Goal: Task Accomplishment & Management: Use online tool/utility

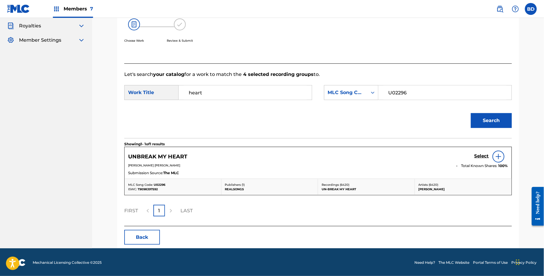
click at [479, 154] on h5 "Select" at bounding box center [482, 156] width 15 height 6
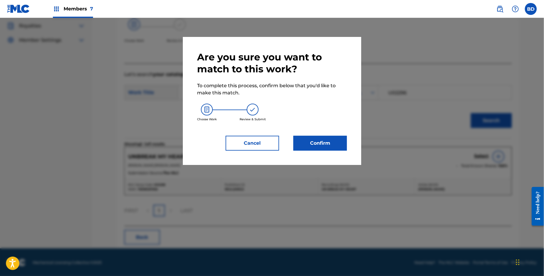
click at [348, 145] on div "Are you sure you want to match to this work? To complete this process, confirm …" at bounding box center [272, 101] width 179 height 128
click at [342, 145] on button "Confirm" at bounding box center [321, 143] width 54 height 15
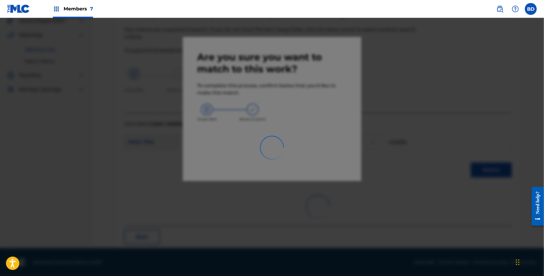
scroll to position [15, 0]
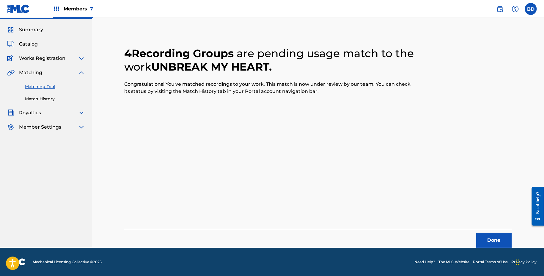
click at [35, 94] on div "Matching Tool Match History" at bounding box center [46, 89] width 78 height 26
click at [35, 97] on link "Match History" at bounding box center [55, 99] width 60 height 6
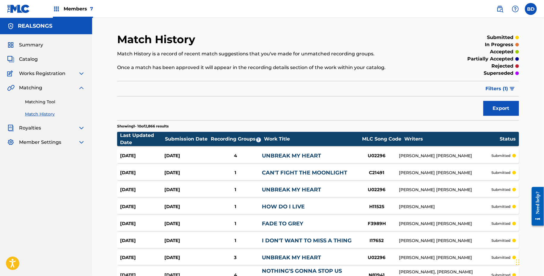
click at [205, 152] on div "Aug 22, 2025" at bounding box center [187, 155] width 44 height 7
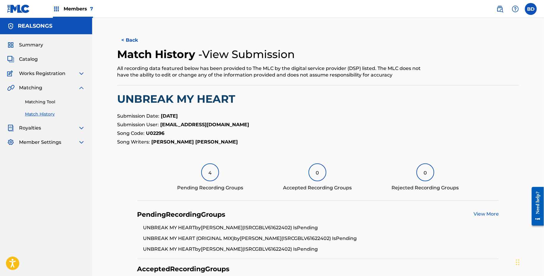
click at [76, 100] on link "Matching Tool" at bounding box center [55, 102] width 60 height 6
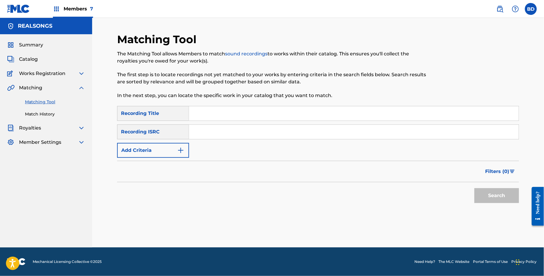
click at [266, 126] on input "Search Form" at bounding box center [354, 132] width 330 height 14
paste input "GBMNA2201168"
type input "GBMNA2201168"
click at [475, 188] on button "Search" at bounding box center [497, 195] width 45 height 15
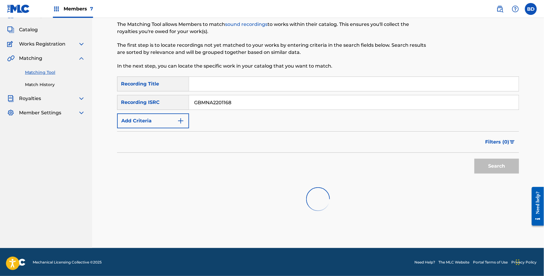
scroll to position [53, 0]
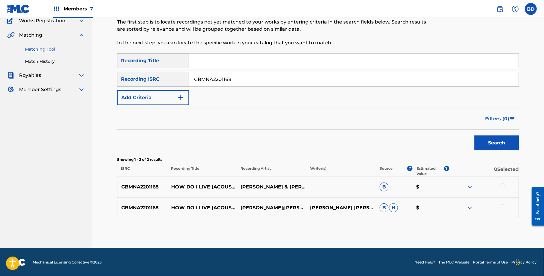
click at [470, 206] on img at bounding box center [470, 207] width 7 height 7
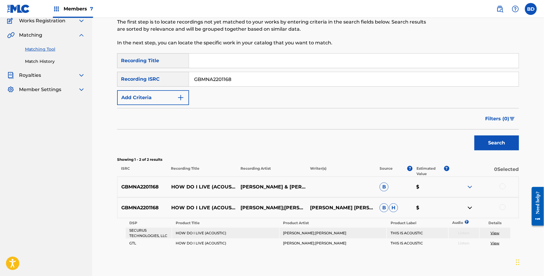
click at [470, 180] on div "GBMNA2201168 HOW DO I LIVE (ACOUSTIC) SHANNON & KEAST B $" at bounding box center [318, 186] width 402 height 21
click at [470, 186] on img at bounding box center [470, 186] width 7 height 7
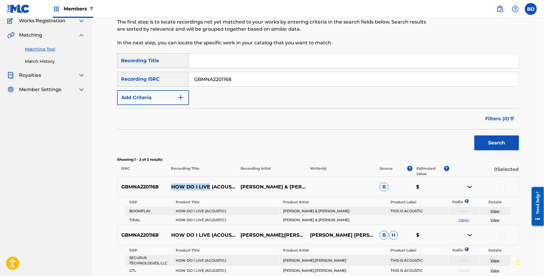
drag, startPoint x: 173, startPoint y: 184, endPoint x: 210, endPoint y: 185, distance: 36.9
click at [210, 184] on p "HOW DO I LIVE (ACOUSTIC)" at bounding box center [203, 186] width 70 height 7
copy p "HOW DO I LIVE"
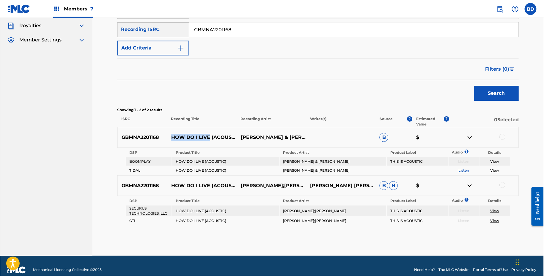
scroll to position [101, 0]
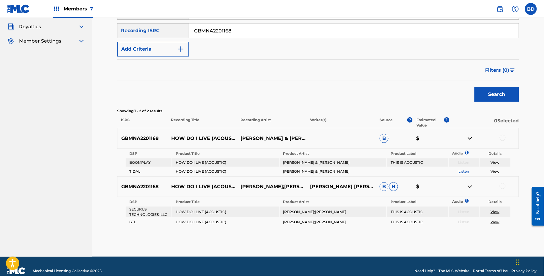
click at [501, 136] on div at bounding box center [503, 138] width 6 height 6
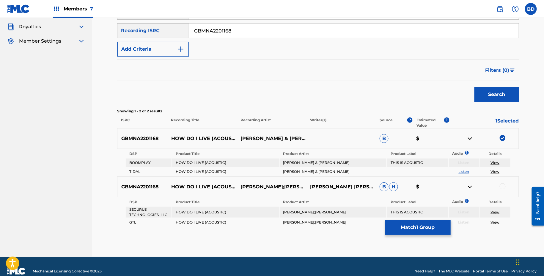
click at [472, 136] on img at bounding box center [470, 138] width 7 height 7
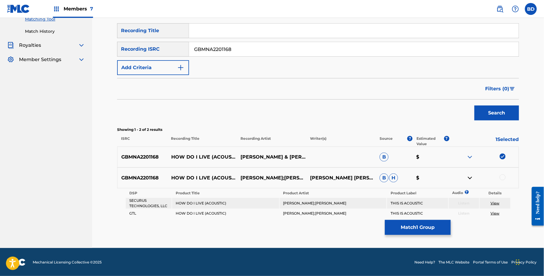
click at [504, 176] on div at bounding box center [503, 177] width 6 height 6
click at [420, 219] on div "Matching Tool The Matching Tool allows Members to match sound recordings to wor…" at bounding box center [318, 99] width 402 height 298
click at [395, 221] on button "Match 2 Groups" at bounding box center [418, 227] width 66 height 15
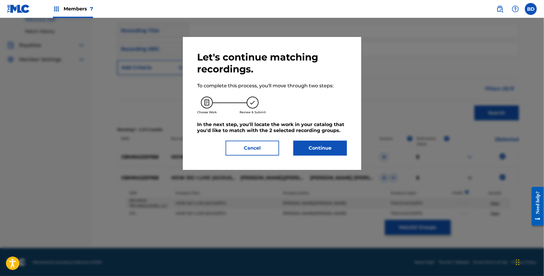
click at [303, 137] on div "Let's continue matching recordings. To complete this process, you'll move throu…" at bounding box center [272, 103] width 150 height 104
click at [316, 157] on div "Let's continue matching recordings. To complete this process, you'll move throu…" at bounding box center [272, 103] width 179 height 133
click at [343, 144] on button "Continue" at bounding box center [321, 147] width 54 height 15
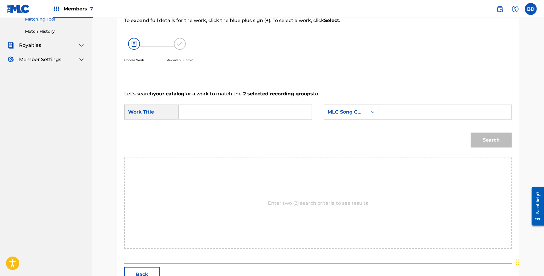
click at [396, 113] on input "Search Form" at bounding box center [445, 112] width 123 height 14
paste input "H11525"
type input "H11525"
drag, startPoint x: 302, startPoint y: 115, endPoint x: 298, endPoint y: 115, distance: 3.3
click at [298, 115] on input "Search Form" at bounding box center [245, 112] width 123 height 14
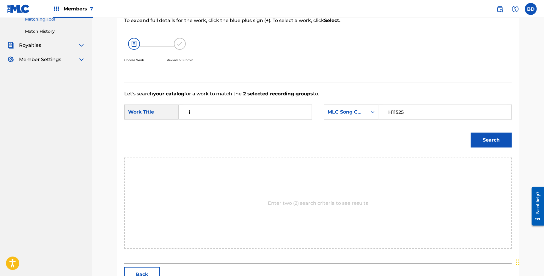
type input "i"
click at [514, 137] on div "Match Usage - Select Work In this step, you will locate the work you'd like to …" at bounding box center [318, 125] width 402 height 320
click at [498, 137] on button "Search" at bounding box center [491, 139] width 41 height 15
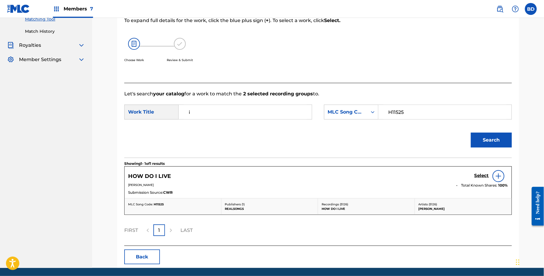
click at [486, 178] on link "Select" at bounding box center [482, 176] width 15 height 7
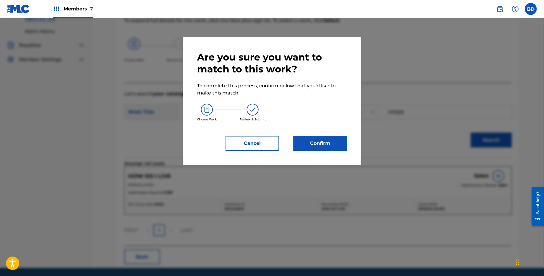
click at [338, 143] on button "Confirm" at bounding box center [321, 143] width 54 height 15
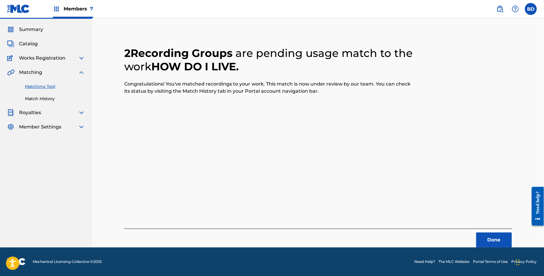
scroll to position [15, 0]
click at [31, 97] on link "Match History" at bounding box center [55, 99] width 60 height 6
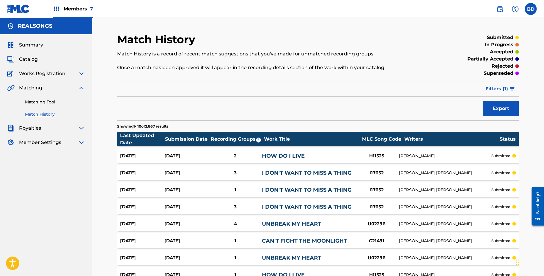
click at [245, 153] on div "2" at bounding box center [235, 155] width 53 height 7
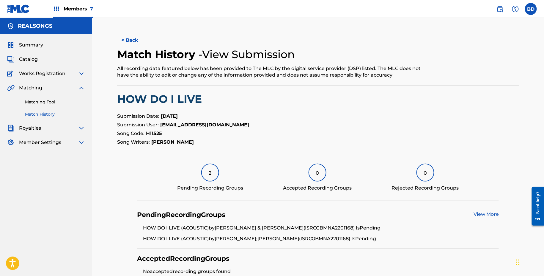
click at [63, 106] on div "Matching Tool Match History" at bounding box center [46, 104] width 78 height 26
click at [65, 104] on link "Matching Tool" at bounding box center [55, 102] width 60 height 6
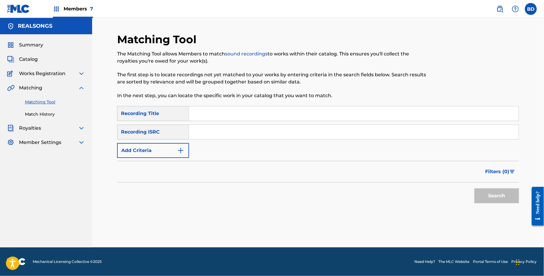
click at [247, 125] on input "Search Form" at bounding box center [354, 132] width 330 height 14
paste input "GBNKT0700081"
type input "GBNKT0700081"
click at [475, 188] on button "Search" at bounding box center [497, 195] width 45 height 15
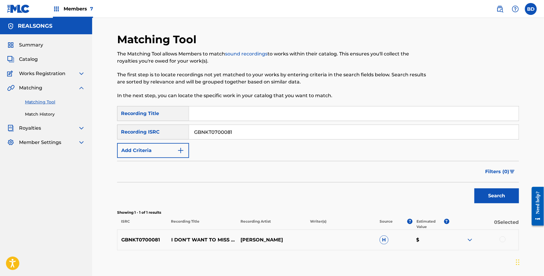
scroll to position [32, 0]
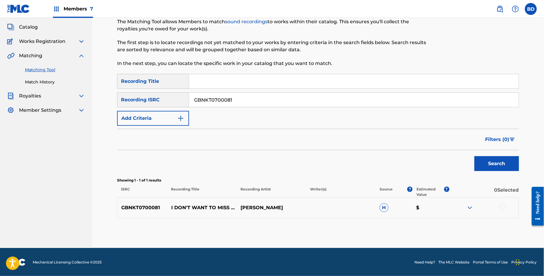
click at [468, 209] on img at bounding box center [470, 207] width 7 height 7
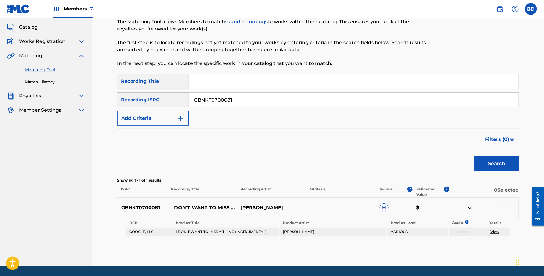
click at [184, 205] on p "I DON'T WANT TO MISS A THING (INSTRUMENTAL)" at bounding box center [203, 207] width 70 height 7
drag, startPoint x: 170, startPoint y: 205, endPoint x: 188, endPoint y: 211, distance: 18.4
click at [188, 211] on p "I DON'T WANT TO MISS A THING (INSTRUMENTAL)" at bounding box center [203, 207] width 70 height 7
copy p "I DON'T WANT TO MISS A THING"
click at [505, 204] on div at bounding box center [503, 207] width 6 height 6
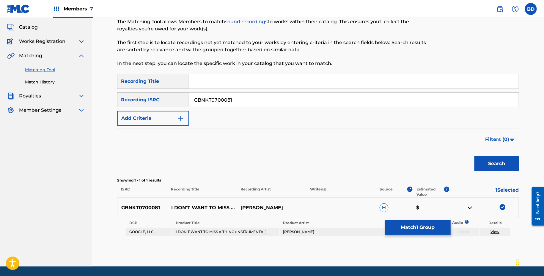
click at [498, 234] on td "View" at bounding box center [495, 231] width 31 height 8
click at [498, 233] on td "View" at bounding box center [495, 231] width 31 height 8
click at [497, 228] on td "View" at bounding box center [495, 231] width 31 height 8
click at [494, 232] on link "View" at bounding box center [495, 231] width 9 height 4
click at [393, 225] on button "Match 1 Group" at bounding box center [418, 227] width 66 height 15
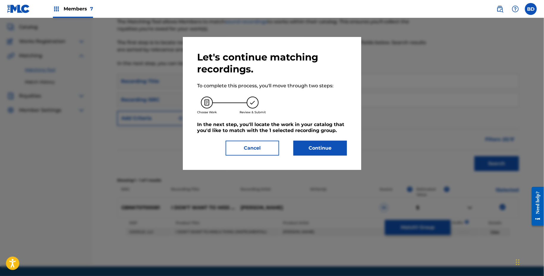
click at [308, 160] on div "Let's continue matching recordings. To complete this process, you'll move throu…" at bounding box center [272, 103] width 179 height 133
click at [308, 145] on button "Continue" at bounding box center [321, 147] width 54 height 15
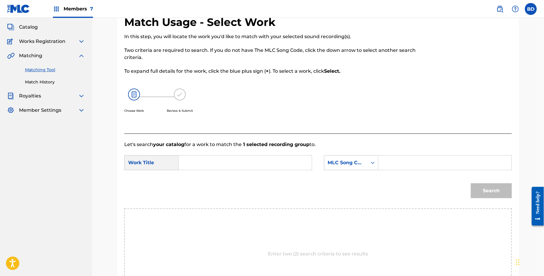
click at [392, 157] on input "Search Form" at bounding box center [445, 162] width 123 height 14
paste input "I17652"
type input "I17652"
click at [300, 161] on input "Search Form" at bounding box center [245, 162] width 123 height 14
type input "i"
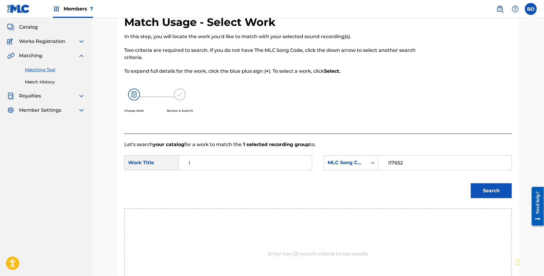
click at [471, 183] on button "Search" at bounding box center [491, 190] width 41 height 15
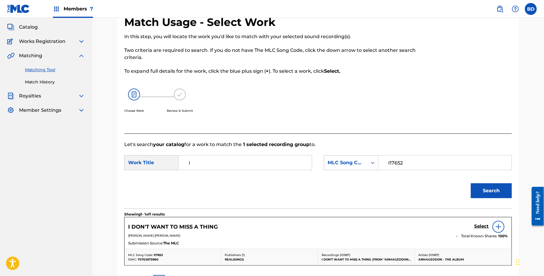
scroll to position [102, 0]
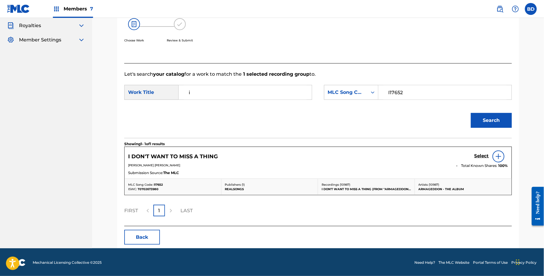
click at [482, 158] on link "Select" at bounding box center [482, 156] width 15 height 7
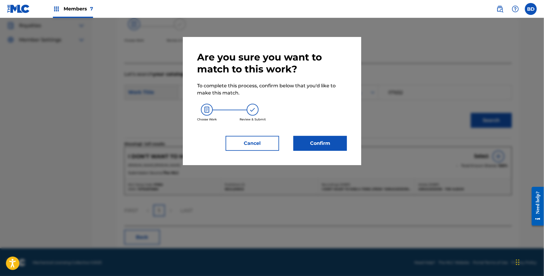
click at [310, 142] on button "Confirm" at bounding box center [321, 143] width 54 height 15
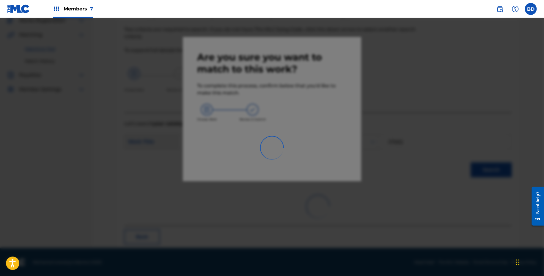
scroll to position [0, 0]
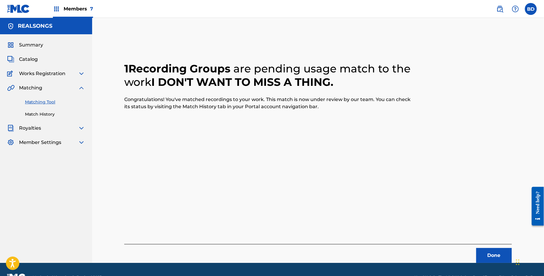
click at [36, 115] on link "Match History" at bounding box center [55, 114] width 60 height 6
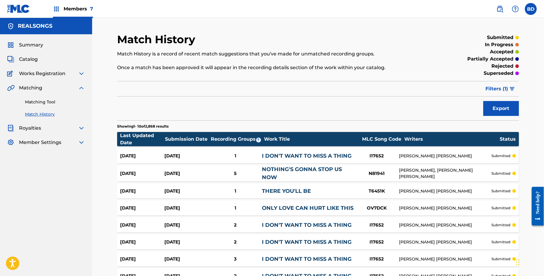
click at [168, 150] on div "Aug 22, 2025 Aug 22, 2025 1 I DON'T WANT TO MISS A THING I17652 DIANE EVE WARRE…" at bounding box center [318, 155] width 402 height 15
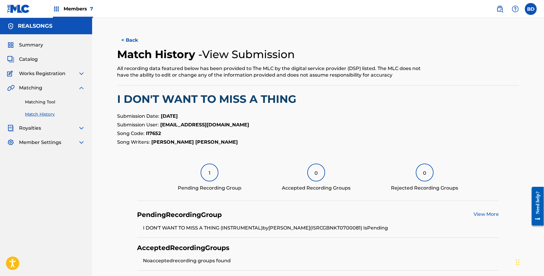
click at [70, 102] on link "Matching Tool" at bounding box center [55, 102] width 60 height 6
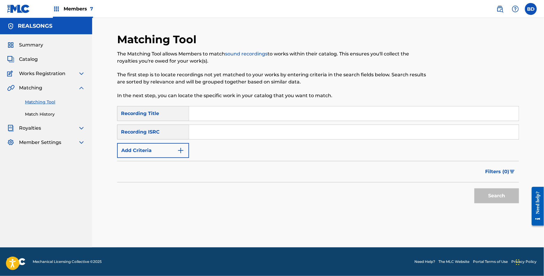
click at [280, 134] on input "Search Form" at bounding box center [354, 132] width 330 height 14
paste input "GBNKT1100050"
type input "GBNKT1100050"
click at [475, 188] on button "Search" at bounding box center [497, 195] width 45 height 15
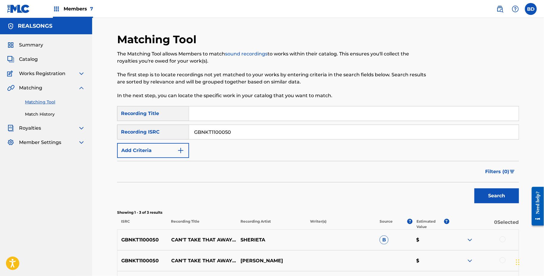
scroll to position [74, 0]
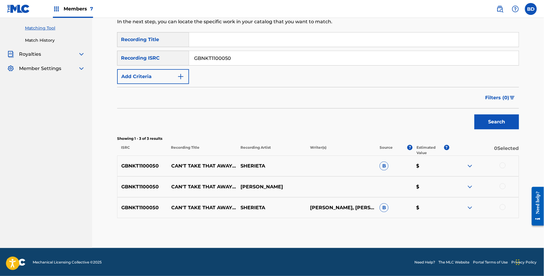
click at [471, 201] on div "GBNKT1100050 CAN'T TAKE THAT AWAY (MARIAH'S THEME) [REGGAE VERSION] SHERIETA DI…" at bounding box center [318, 207] width 402 height 21
click at [471, 204] on img at bounding box center [470, 207] width 7 height 7
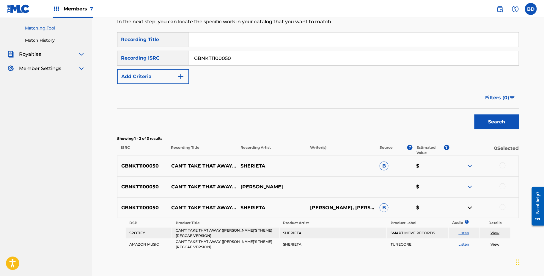
click at [469, 160] on div "GBNKT1100050 CAN'T TAKE THAT AWAY (MARIAH'S THEME) [REGGAE VERSION] SHERIETA B $" at bounding box center [318, 165] width 402 height 21
click at [469, 163] on img at bounding box center [470, 165] width 7 height 7
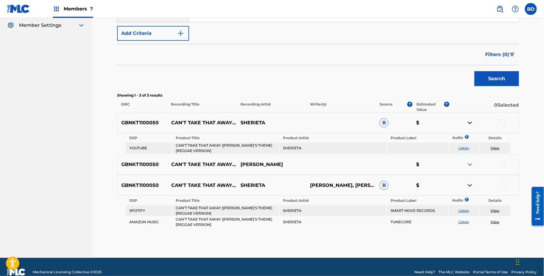
scroll to position [127, 0]
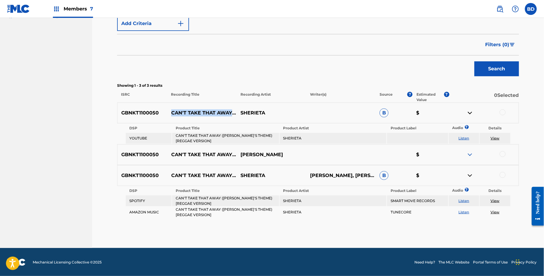
copy p "CAN'T TAKE THAT AWAY"
drag, startPoint x: 170, startPoint y: 108, endPoint x: 231, endPoint y: 105, distance: 61.1
click at [232, 109] on p "CAN'T TAKE THAT AWAY (MARIAH'S THEME) [REGGAE VERSION]" at bounding box center [203, 112] width 70 height 7
click at [506, 175] on div at bounding box center [503, 175] width 6 height 6
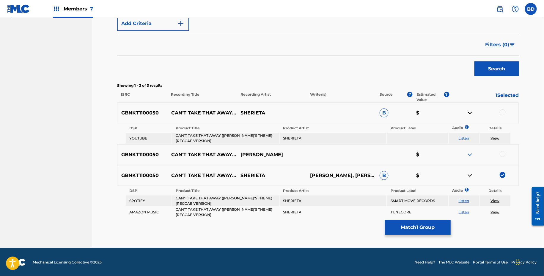
click at [470, 176] on img at bounding box center [470, 175] width 7 height 7
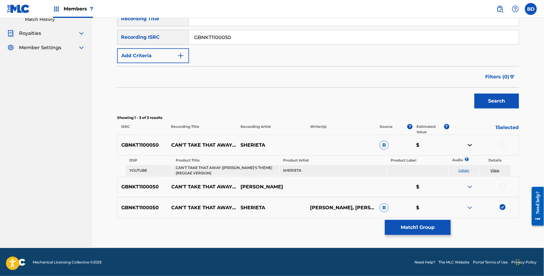
click at [205, 164] on table "DSP Product Title Product Artist Product Label Audio ? Details YOUTUBE CAN'T TA…" at bounding box center [318, 165] width 386 height 21
click at [204, 167] on td "CAN'T TAKE THAT AWAY (MARIAH'S THEME) [REGGAE VERSION]" at bounding box center [225, 170] width 107 height 11
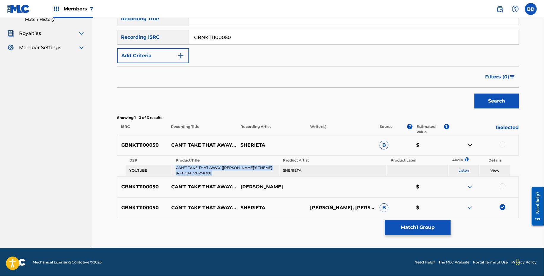
copy td "CAN'T TAKE THAT AWAY (MARIAH'S THEME) [REGGAE VERSION]"
click at [500, 145] on div at bounding box center [503, 144] width 6 height 6
click at [497, 173] on td "View" at bounding box center [495, 170] width 31 height 11
click at [497, 168] on link "View" at bounding box center [495, 170] width 9 height 4
click at [394, 229] on button "Match 2 Groups" at bounding box center [418, 227] width 66 height 15
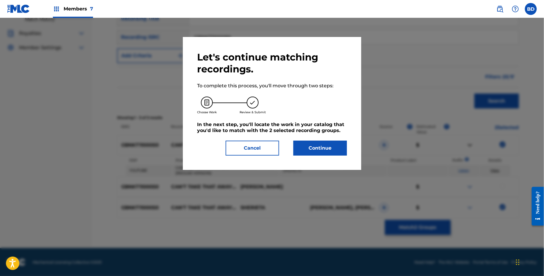
click at [326, 154] on button "Continue" at bounding box center [321, 147] width 54 height 15
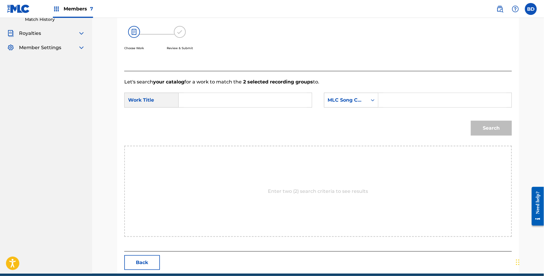
click at [402, 98] on input "Search Form" at bounding box center [445, 100] width 123 height 14
paste input "C20626"
type input "C20626"
click at [261, 100] on input "Search Form" at bounding box center [245, 100] width 123 height 14
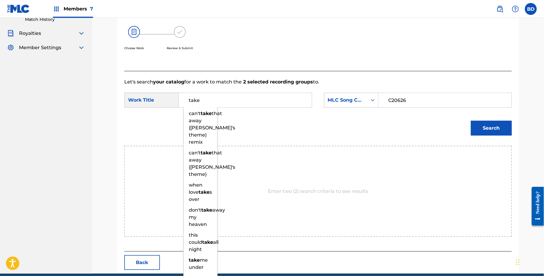
type input "take"
click at [494, 135] on div "Search" at bounding box center [490, 127] width 44 height 24
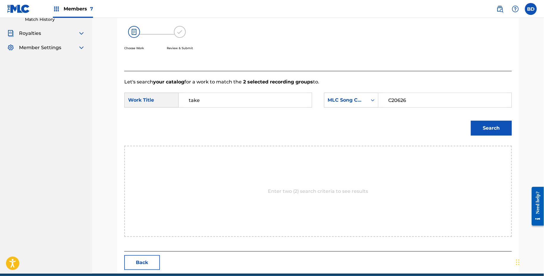
click at [490, 129] on button "Search" at bounding box center [491, 127] width 41 height 15
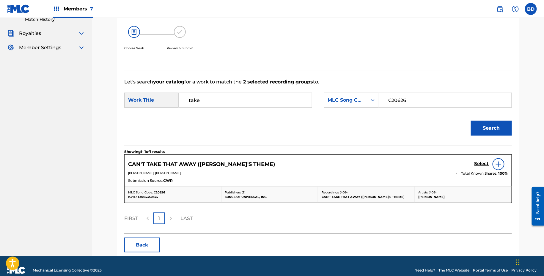
click at [478, 164] on h5 "Select" at bounding box center [482, 164] width 15 height 6
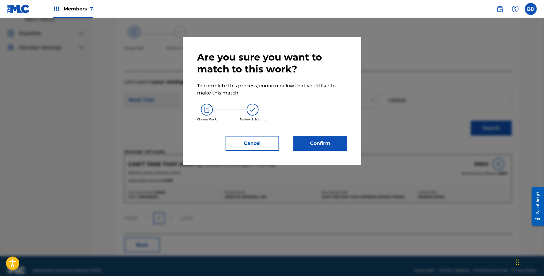
click at [324, 136] on button "Confirm" at bounding box center [321, 143] width 54 height 15
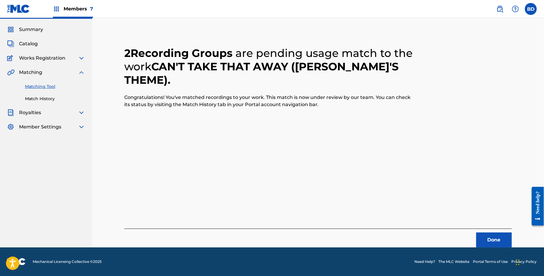
scroll to position [15, 0]
click at [38, 99] on link "Match History" at bounding box center [55, 99] width 60 height 6
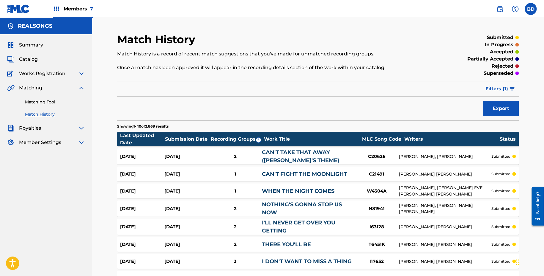
click at [288, 155] on div "CAN'T TAKE THAT AWAY (MARIAH'S THEME)" at bounding box center [308, 156] width 93 height 16
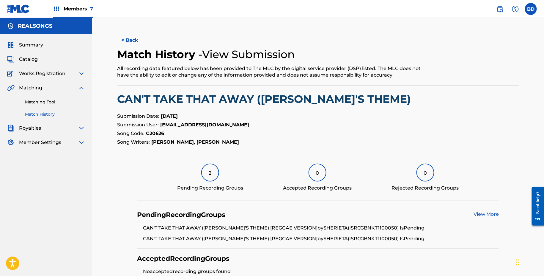
click at [38, 100] on link "Matching Tool" at bounding box center [55, 102] width 60 height 6
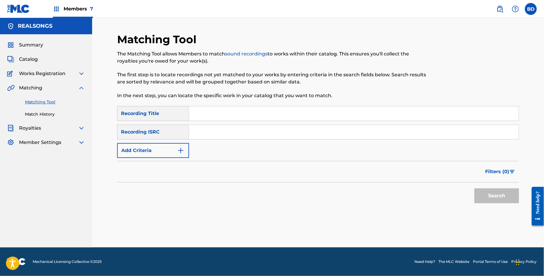
paste input "GBPS81500201"
click at [217, 133] on input "Search Form" at bounding box center [354, 132] width 330 height 14
type input "GBPS81500201"
click at [475, 188] on button "Search" at bounding box center [497, 195] width 45 height 15
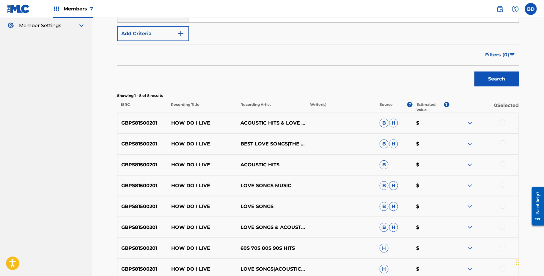
scroll to position [178, 0]
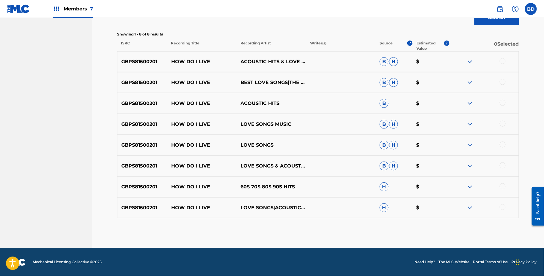
click at [469, 204] on img at bounding box center [470, 207] width 7 height 7
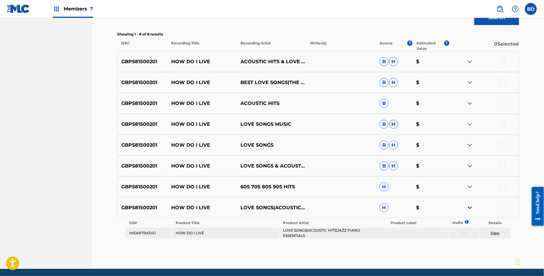
click at [469, 183] on img at bounding box center [470, 186] width 7 height 7
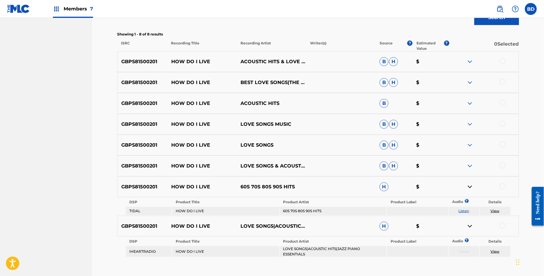
click at [470, 162] on img at bounding box center [470, 165] width 7 height 7
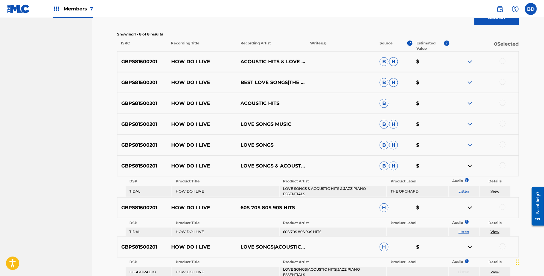
click at [469, 139] on div "GBPS81500201 HOW DO I LIVE LOVE SONGS B H $" at bounding box center [318, 144] width 402 height 21
click at [470, 148] on img at bounding box center [470, 144] width 7 height 7
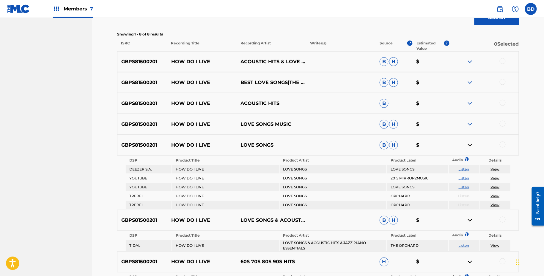
click at [470, 118] on div "GBPS81500201 HOW DO I LIVE LOVE SONGS MUSIC B H $" at bounding box center [318, 124] width 402 height 21
click at [470, 125] on img at bounding box center [470, 123] width 7 height 7
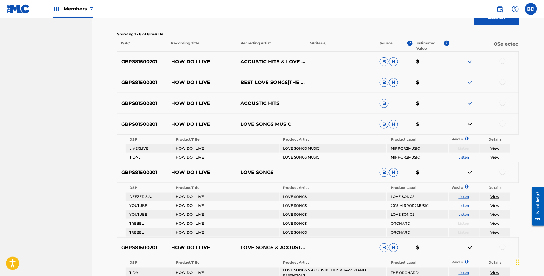
click at [470, 102] on img at bounding box center [470, 103] width 7 height 7
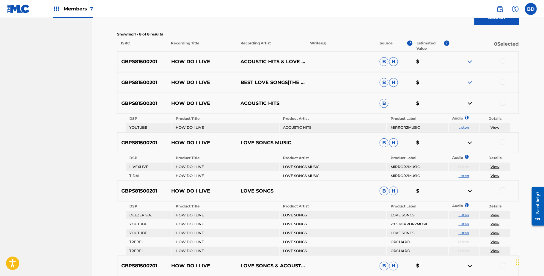
click at [470, 84] on img at bounding box center [470, 82] width 7 height 7
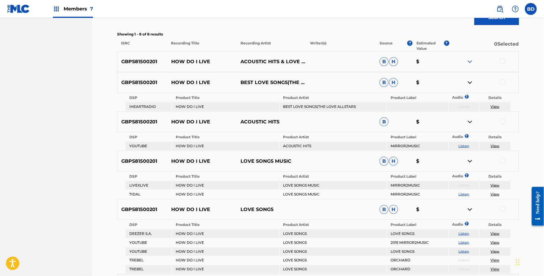
click at [470, 58] on img at bounding box center [470, 61] width 7 height 7
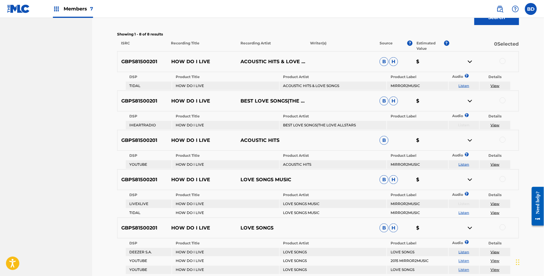
click at [201, 60] on p "HOW DO I LIVE" at bounding box center [203, 61] width 70 height 7
copy p "HOW DO I LIVE"
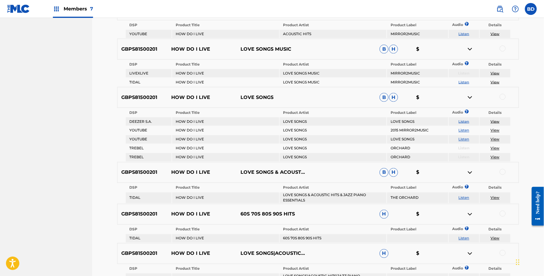
scroll to position [310, 0]
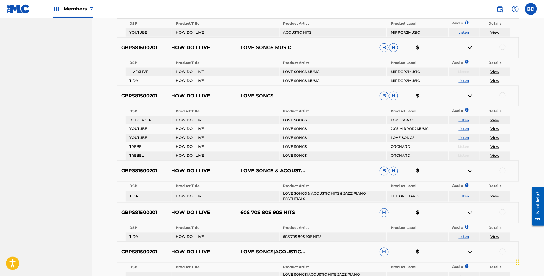
click at [503, 93] on div at bounding box center [503, 95] width 6 height 6
drag, startPoint x: 501, startPoint y: 156, endPoint x: 486, endPoint y: 156, distance: 15.5
click at [489, 156] on td "View" at bounding box center [495, 155] width 31 height 8
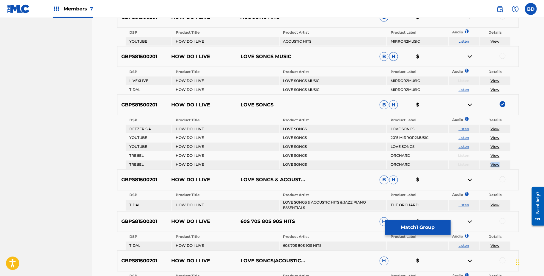
scroll to position [298, 0]
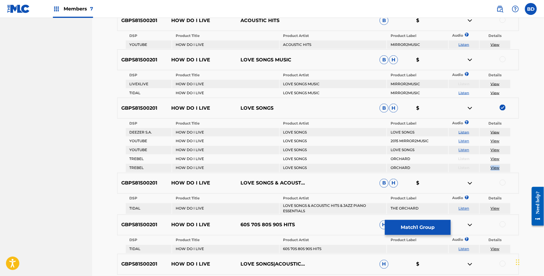
click at [471, 107] on img at bounding box center [470, 107] width 7 height 7
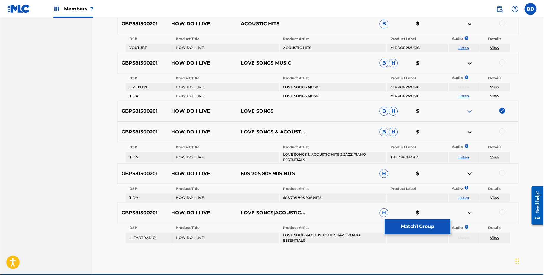
scroll to position [318, 0]
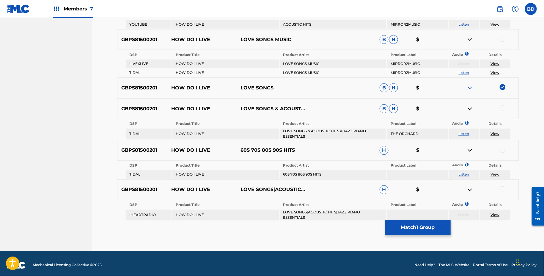
click at [292, 62] on td "LOVE SONGS MUSIC" at bounding box center [333, 64] width 107 height 8
copy td "LOVE SONGS MUSIC"
click at [502, 39] on div at bounding box center [503, 39] width 6 height 6
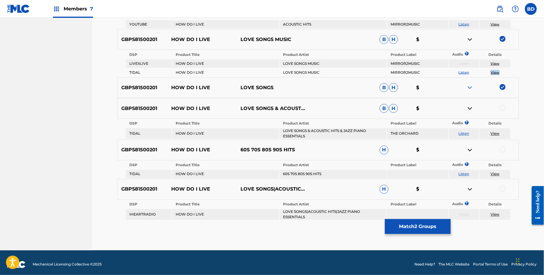
click at [471, 40] on img at bounding box center [470, 39] width 7 height 7
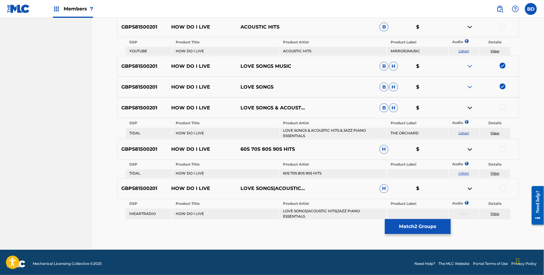
click at [303, 132] on td "LOVE SONGS & ACOUSTIC HITS & JAZZ PIANO ESSENTIALS" at bounding box center [333, 133] width 107 height 11
copy td "LOVE SONGS & ACOUSTIC HITS & JAZZ PIANO ESSENTIALS"
click at [503, 106] on div at bounding box center [503, 107] width 6 height 6
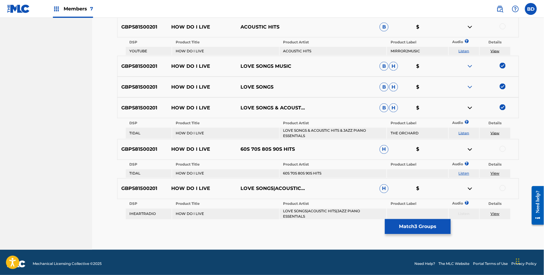
click at [496, 132] on link "View" at bounding box center [495, 133] width 9 height 4
click at [470, 109] on img at bounding box center [470, 107] width 7 height 7
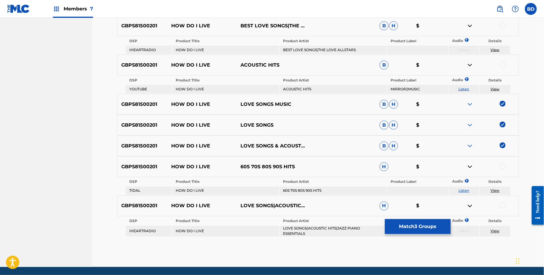
scroll to position [253, 0]
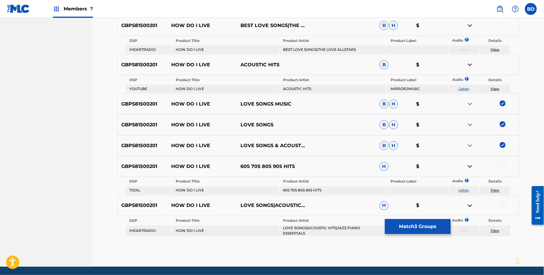
click at [297, 87] on td "ACOUSTIC HITS" at bounding box center [333, 89] width 107 height 8
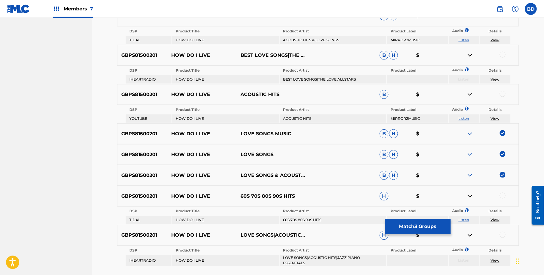
scroll to position [237, 0]
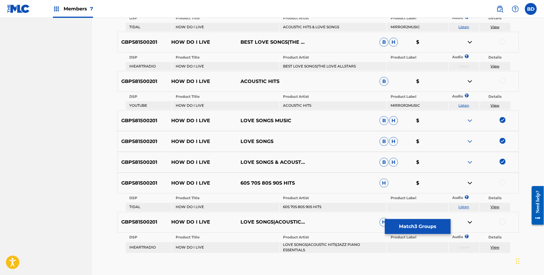
click at [500, 80] on div at bounding box center [503, 81] width 6 height 6
click at [497, 104] on link "View" at bounding box center [495, 105] width 9 height 4
click at [469, 79] on img at bounding box center [470, 81] width 7 height 7
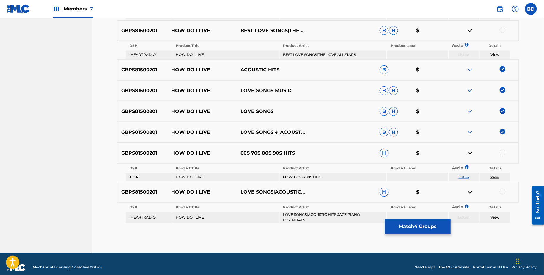
scroll to position [249, 0]
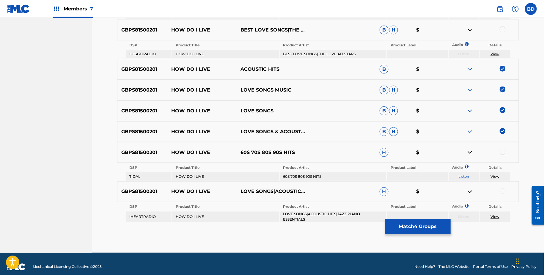
click at [297, 174] on td "60S 70S 80S 90S HITS" at bounding box center [333, 177] width 107 height 8
click at [323, 212] on td "LOVE SONGS|ACOUSTIC HITS|JAZZ PIANO ESSENTIALS" at bounding box center [333, 217] width 107 height 11
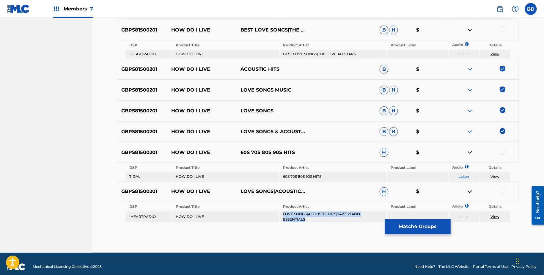
click at [323, 212] on td "LOVE SONGS|ACOUSTIC HITS|JAZZ PIANO ESSENTIALS" at bounding box center [333, 217] width 107 height 11
click at [506, 150] on div at bounding box center [485, 152] width 70 height 7
click at [503, 151] on div at bounding box center [503, 152] width 6 height 6
click at [503, 189] on div at bounding box center [503, 191] width 6 height 6
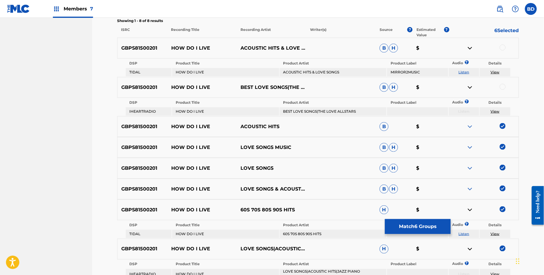
scroll to position [252, 0]
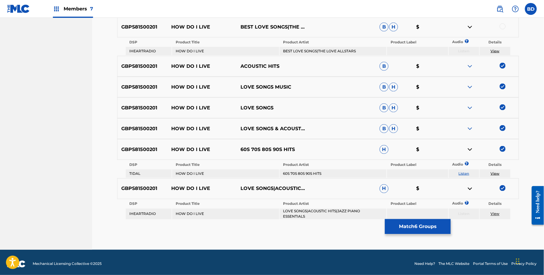
click at [475, 184] on div "GBPS81500201 HOW DO I LIVE LOVE SONGS|ACOUSTIC HITS|JAZZ PIANO ESSENTIALS H $" at bounding box center [318, 189] width 402 height 21
click at [470, 188] on img at bounding box center [470, 188] width 7 height 7
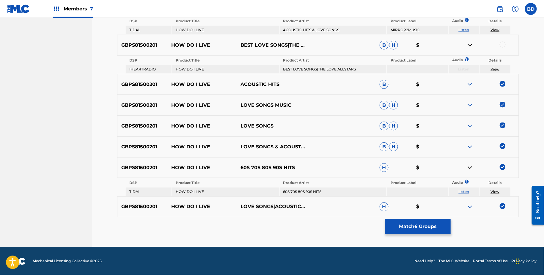
click at [470, 165] on img at bounding box center [470, 167] width 7 height 7
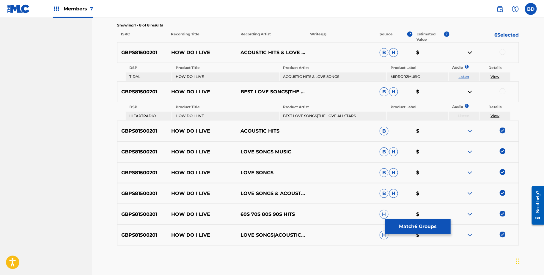
scroll to position [189, 0]
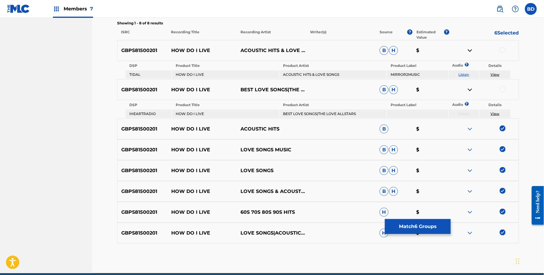
click at [312, 107] on th "Product Artist" at bounding box center [333, 105] width 107 height 8
click at [312, 115] on td "BEST LOVE SONGS|THE LOVE ALLSTARS" at bounding box center [333, 114] width 107 height 8
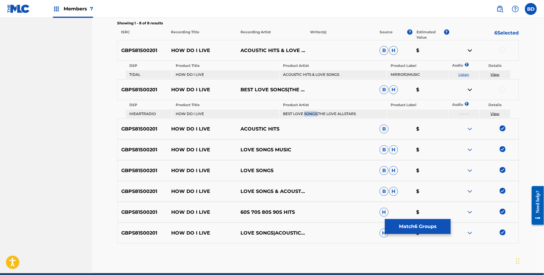
click at [312, 115] on td "BEST LOVE SONGS|THE LOVE ALLSTARS" at bounding box center [333, 114] width 107 height 8
click at [325, 68] on th "Product Artist" at bounding box center [333, 66] width 107 height 8
click at [324, 71] on td "ACOUSTIC HITS & LOVE SONGS" at bounding box center [333, 75] width 107 height 8
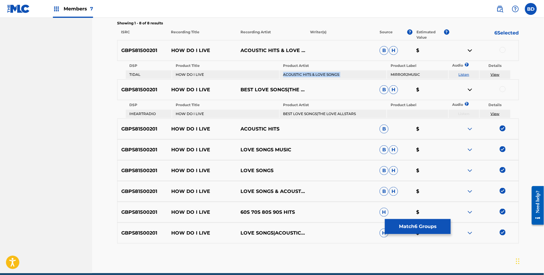
click at [324, 71] on td "ACOUSTIC HITS & LOVE SONGS" at bounding box center [333, 75] width 107 height 8
click at [504, 48] on div at bounding box center [503, 50] width 6 height 6
click at [500, 91] on div at bounding box center [485, 89] width 70 height 7
click at [501, 87] on div at bounding box center [503, 89] width 6 height 6
click at [402, 229] on button "Match 8 Groups" at bounding box center [418, 226] width 66 height 15
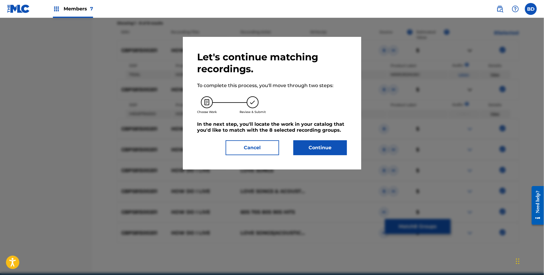
click at [312, 148] on button "Continue" at bounding box center [321, 147] width 54 height 15
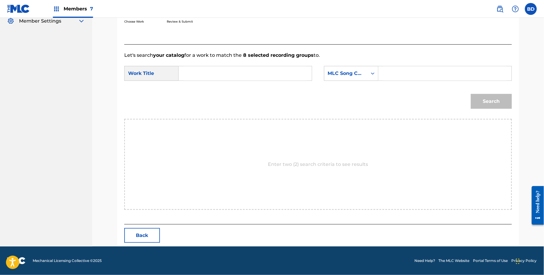
scroll to position [121, 0]
click at [384, 79] on div "Search Form" at bounding box center [446, 73] width 134 height 15
click at [388, 78] on input "Search Form" at bounding box center [445, 74] width 123 height 14
paste input "H11525"
type input "H11525"
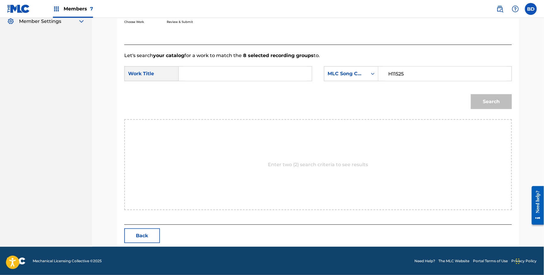
click at [297, 67] on input "Search Form" at bounding box center [245, 74] width 123 height 14
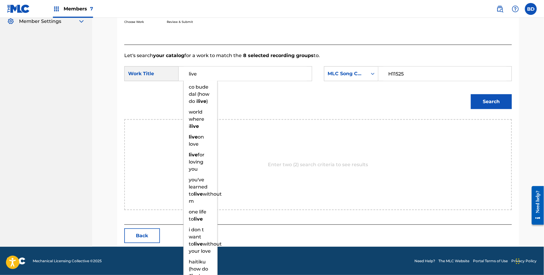
type input "live"
click at [491, 107] on button "Search" at bounding box center [491, 101] width 41 height 15
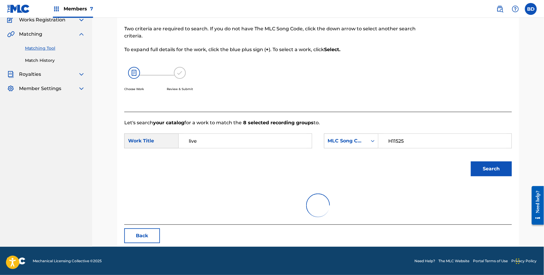
scroll to position [103, 0]
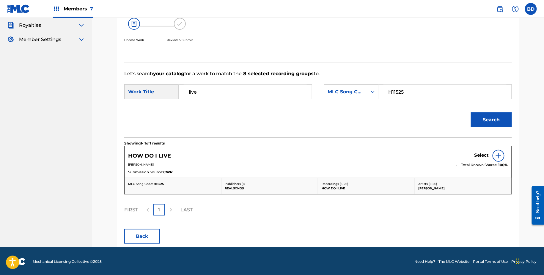
click at [483, 158] on link "Select" at bounding box center [482, 156] width 15 height 7
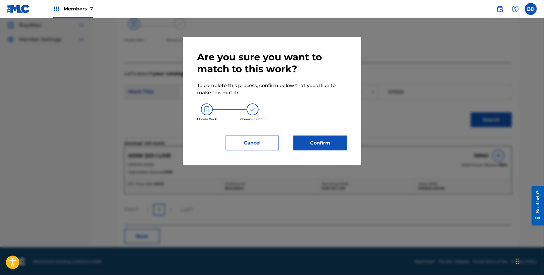
click at [306, 139] on button "Confirm" at bounding box center [321, 143] width 54 height 15
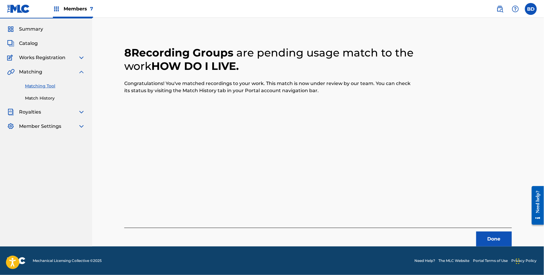
scroll to position [15, 0]
click at [61, 98] on link "Match History" at bounding box center [55, 99] width 60 height 6
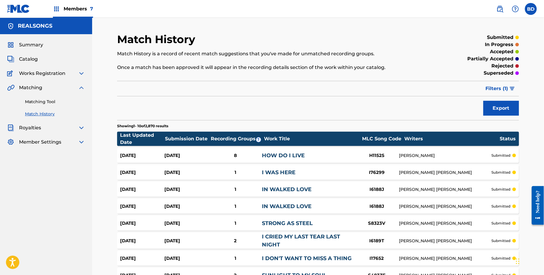
click at [288, 149] on div "Aug 22, 2025 Aug 22, 2025 8 HOW DO I LIVE H11525 DIANNE WARREN submitted" at bounding box center [318, 155] width 402 height 15
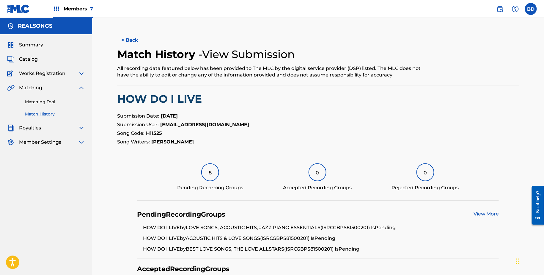
click at [48, 100] on link "Matching Tool" at bounding box center [55, 102] width 60 height 6
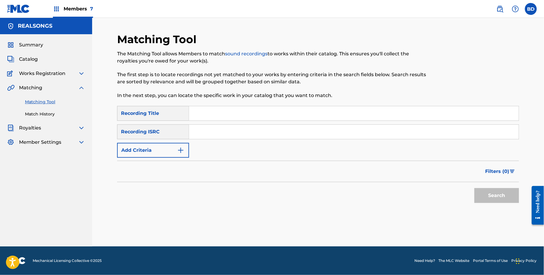
click at [257, 135] on input "Search Form" at bounding box center [354, 132] width 330 height 14
paste input "GBPS81500219"
type input "GBPS81500219"
click at [475, 188] on button "Search" at bounding box center [497, 195] width 45 height 15
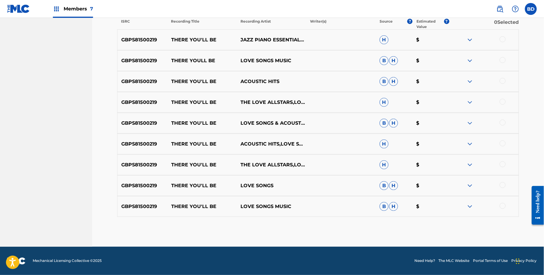
scroll to position [191, 0]
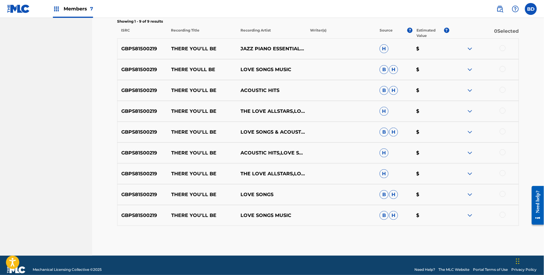
click at [470, 217] on img at bounding box center [470, 215] width 7 height 7
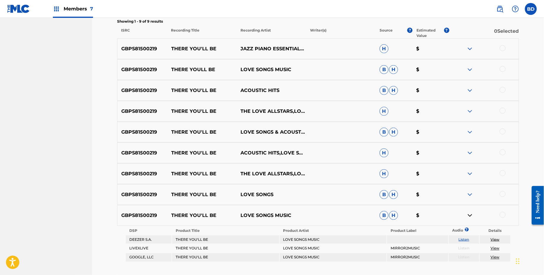
click at [470, 192] on img at bounding box center [470, 194] width 7 height 7
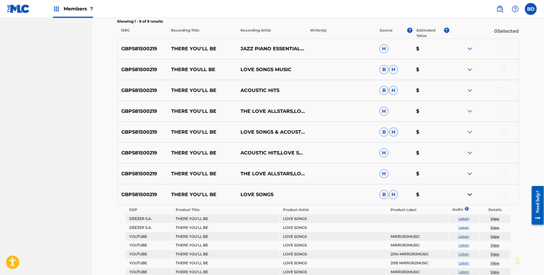
click at [471, 169] on div "GBPS81500219 THERE YOU'LL BE THE LOVE ALLSTARS,LOVE SONGS MUSIC,LOVE SONGS H $" at bounding box center [318, 173] width 402 height 21
click at [471, 171] on img at bounding box center [470, 173] width 7 height 7
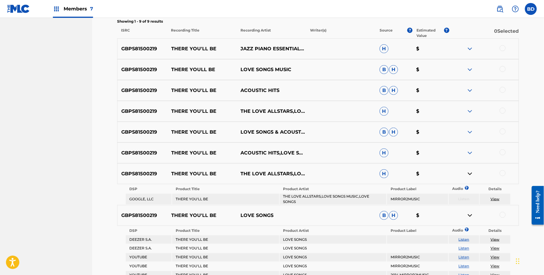
click at [471, 154] on img at bounding box center [470, 152] width 7 height 7
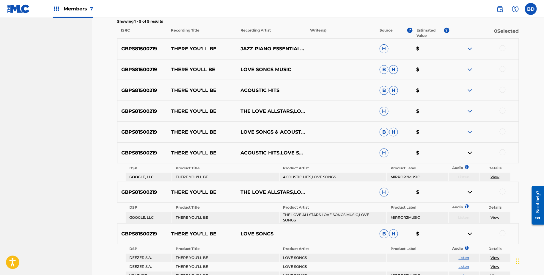
click at [469, 133] on img at bounding box center [470, 132] width 7 height 7
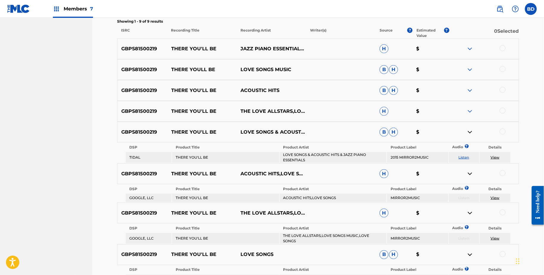
click at [472, 109] on img at bounding box center [470, 111] width 7 height 7
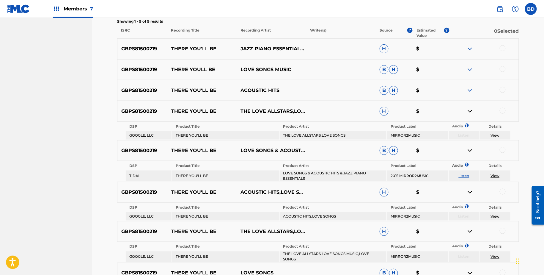
click at [469, 87] on img at bounding box center [470, 90] width 7 height 7
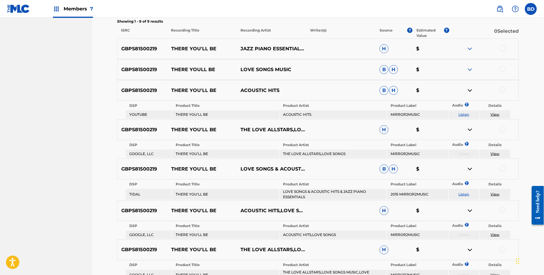
click at [469, 58] on div "GBPS81500219 THERE YOU'LL BE JAZZ PIANO ESSENTIALS,ACOUSTIC HITS,LOVE SONGS H $" at bounding box center [318, 48] width 402 height 21
click at [469, 69] on img at bounding box center [470, 69] width 7 height 7
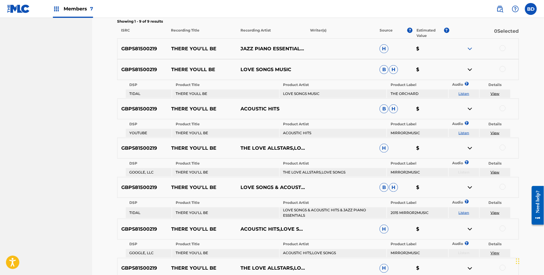
click at [469, 44] on div "GBPS81500219 THERE YOU'LL BE JAZZ PIANO ESSENTIALS,ACOUSTIC HITS,LOVE SONGS H $" at bounding box center [318, 48] width 402 height 21
click at [470, 47] on img at bounding box center [470, 48] width 7 height 7
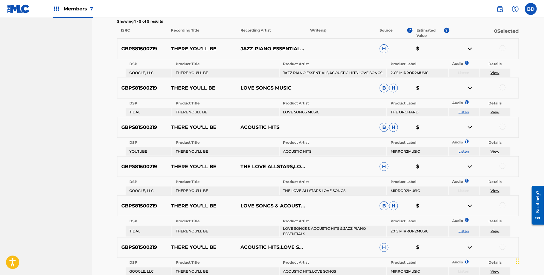
click at [180, 43] on div "GBPS81500219 THERE YOU'LL BE JAZZ PIANO ESSENTIALS,ACOUSTIC HITS,LOVE SONGS H $" at bounding box center [318, 48] width 402 height 21
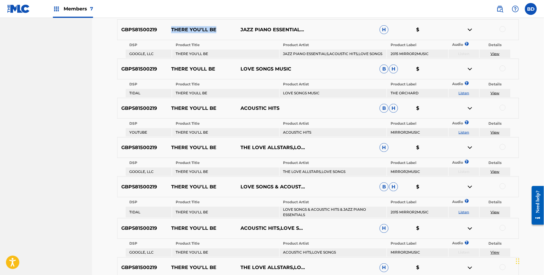
scroll to position [211, 0]
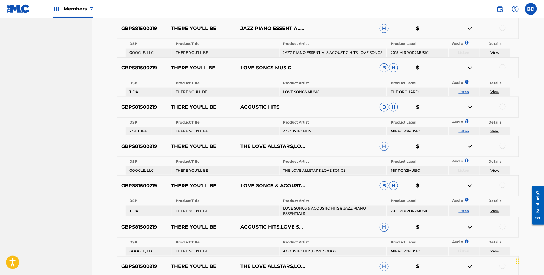
click at [141, 29] on p "GBPS81500219" at bounding box center [143, 28] width 50 height 7
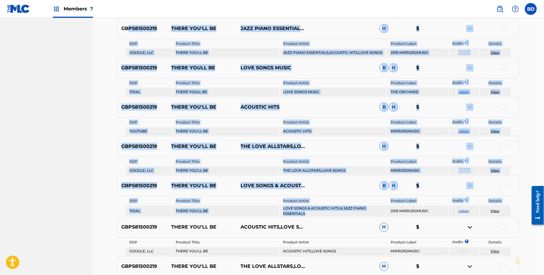
drag, startPoint x: 129, startPoint y: 28, endPoint x: 334, endPoint y: 220, distance: 281.0
click at [334, 220] on div "GBPS81500219 THERE YOU'LL BE ACOUSTIC HITS,LOVE SONGS H $" at bounding box center [318, 227] width 402 height 21
drag, startPoint x: 334, startPoint y: 220, endPoint x: 221, endPoint y: 5, distance: 242.9
click at [221, 5] on div "Members 7 BD BD Brian Durant claims@sx-works.com Notification Preferences Profi…" at bounding box center [272, 245] width 544 height 913
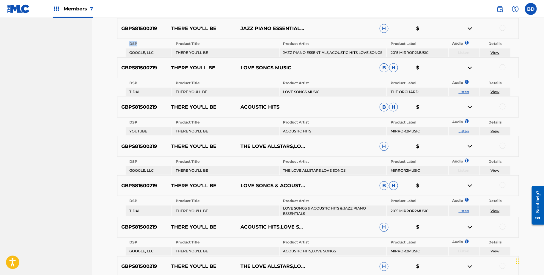
click at [158, 39] on table "DSP Product Title Product Artist Product Label Audio ? Details GOOGLE, LLC THER…" at bounding box center [318, 48] width 386 height 18
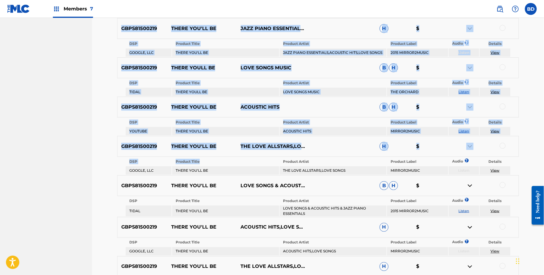
drag, startPoint x: 119, startPoint y: 18, endPoint x: 227, endPoint y: 171, distance: 187.0
click at [227, 171] on td "THERE YOU'LL BE" at bounding box center [225, 170] width 107 height 8
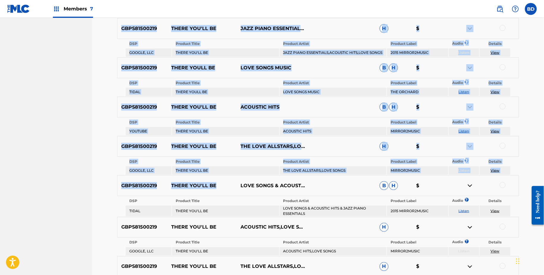
drag, startPoint x: 123, startPoint y: 23, endPoint x: 245, endPoint y: 203, distance: 217.6
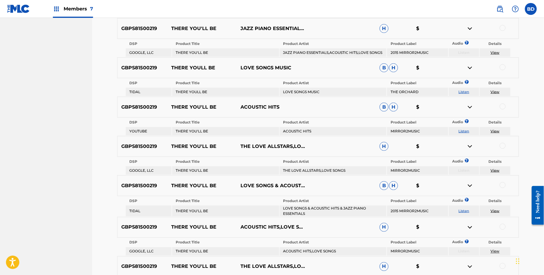
click at [248, 182] on p "LOVE SONGS & ACOUSTIC HITS & JAZZ PIANO ESSENTIALS" at bounding box center [272, 185] width 70 height 7
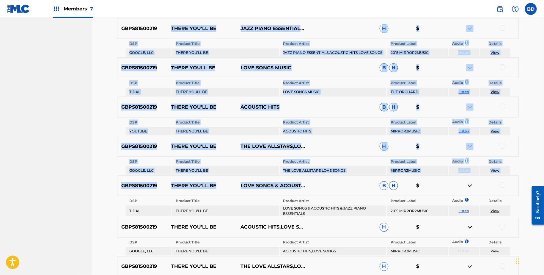
drag, startPoint x: 300, startPoint y: 189, endPoint x: 133, endPoint y: 30, distance: 230.7
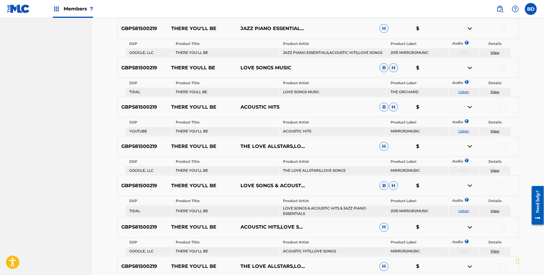
click at [133, 30] on p "GBPS81500219" at bounding box center [143, 28] width 50 height 7
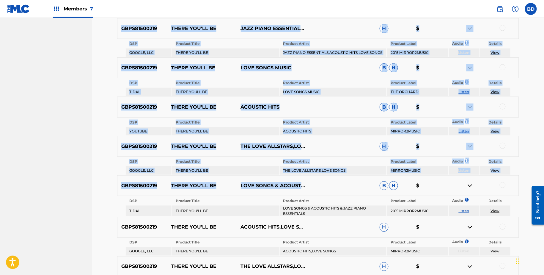
drag, startPoint x: 116, startPoint y: 29, endPoint x: 268, endPoint y: 207, distance: 234.2
click at [268, 205] on div "Matching Tool The Matching Tool allows Members to match sound recordings to wor…" at bounding box center [318, 248] width 417 height 852
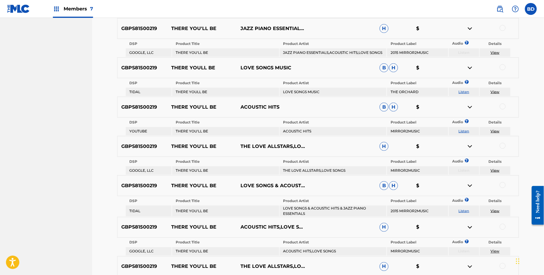
click at [349, 238] on th "Product Artist" at bounding box center [333, 242] width 107 height 8
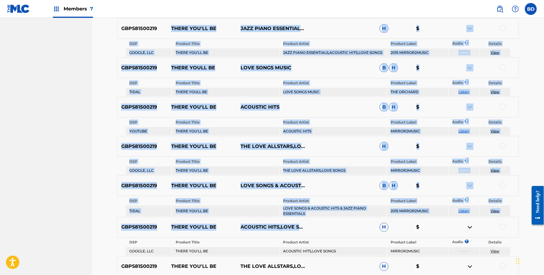
drag, startPoint x: 345, startPoint y: 226, endPoint x: 197, endPoint y: 21, distance: 252.3
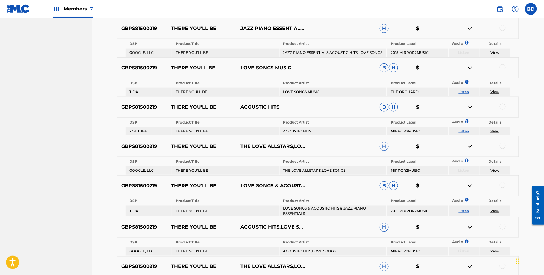
click at [151, 33] on div "GBPS81500219 THERE YOU'LL BE JAZZ PIANO ESSENTIALS,ACOUSTIC HITS,LOVE SONGS H $" at bounding box center [318, 28] width 402 height 21
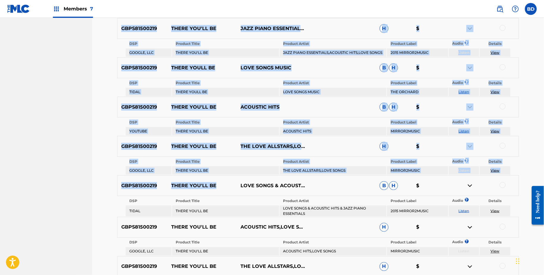
drag, startPoint x: 111, startPoint y: 24, endPoint x: 265, endPoint y: 225, distance: 253.4
click at [264, 223] on div "Matching Tool The Matching Tool allows Members to match sound recordings to wor…" at bounding box center [318, 248] width 417 height 852
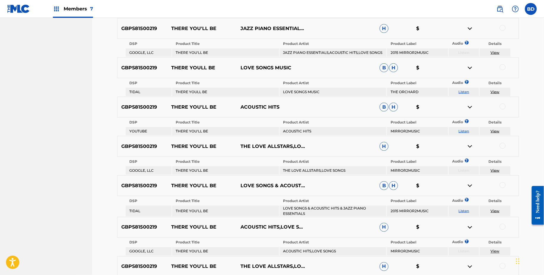
drag, startPoint x: 265, startPoint y: 225, endPoint x: 287, endPoint y: 239, distance: 26.5
click at [265, 225] on p "ACOUSTIC HITS,LOVE SONGS" at bounding box center [272, 227] width 70 height 7
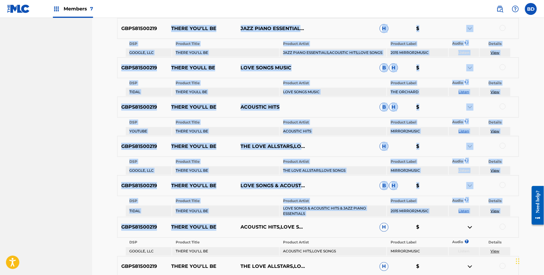
drag, startPoint x: 306, startPoint y: 208, endPoint x: 147, endPoint y: 29, distance: 239.6
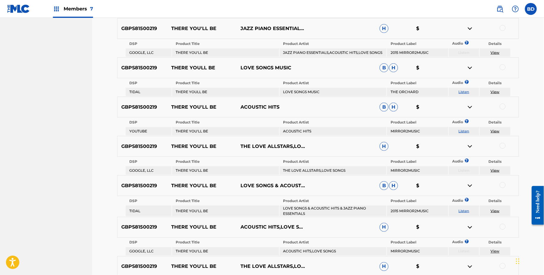
click at [141, 28] on p "GBPS81500219" at bounding box center [143, 28] width 50 height 7
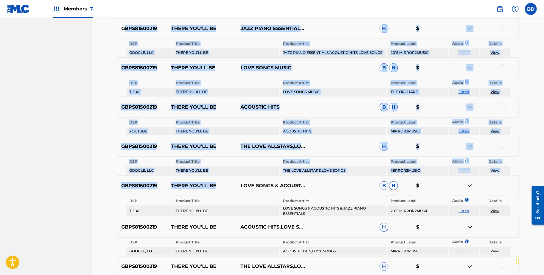
drag, startPoint x: 123, startPoint y: 25, endPoint x: 300, endPoint y: 190, distance: 241.7
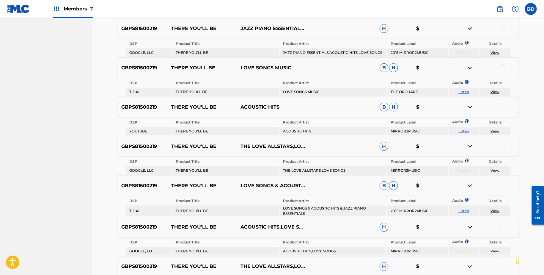
click at [328, 226] on div "GBPS81500219 THERE YOU'LL BE ACOUSTIC HITS,LOVE SONGS H $" at bounding box center [318, 227] width 402 height 21
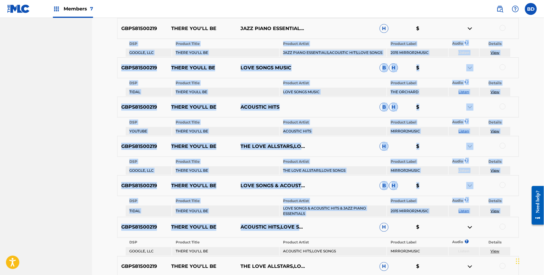
drag, startPoint x: 328, startPoint y: 226, endPoint x: 157, endPoint y: 33, distance: 258.0
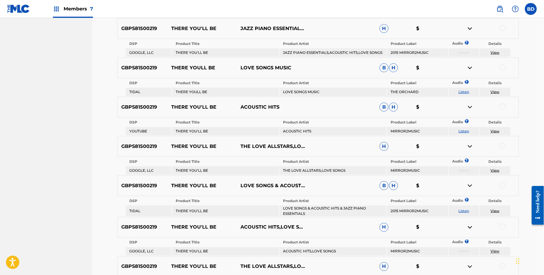
click at [145, 31] on p "GBPS81500219" at bounding box center [143, 28] width 50 height 7
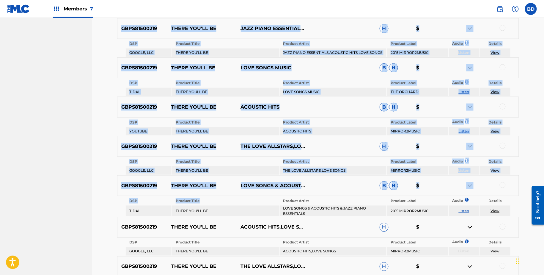
drag, startPoint x: 112, startPoint y: 24, endPoint x: 267, endPoint y: 274, distance: 294.0
click at [267, 270] on div "Matching Tool The Matching Tool allows Members to match sound recordings to wor…" at bounding box center [318, 248] width 417 height 852
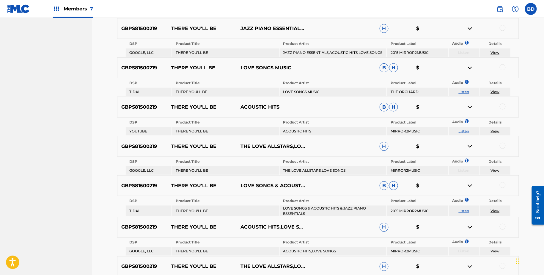
click at [318, 264] on div "GBPS81500219 THERE YOU'LL BE THE LOVE ALLSTARS,LOVE SONGS MUSIC,LOVE SONGS H $" at bounding box center [318, 266] width 402 height 21
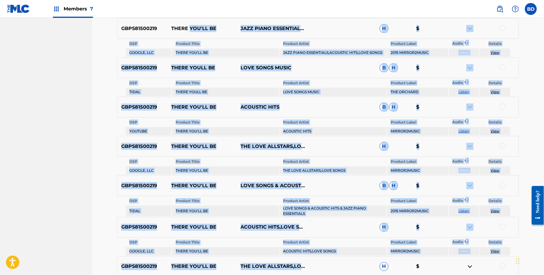
drag, startPoint x: 318, startPoint y: 265, endPoint x: 189, endPoint y: 29, distance: 268.2
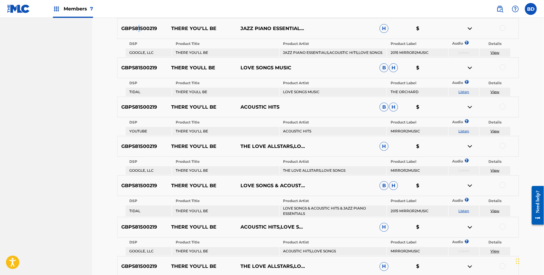
click at [138, 26] on p "GBPS81500219" at bounding box center [143, 28] width 50 height 7
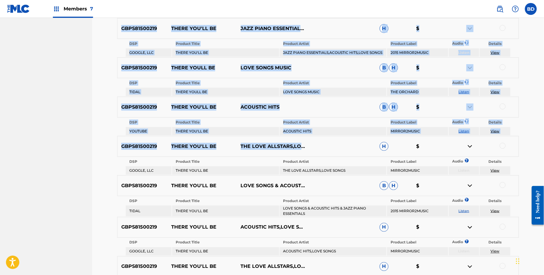
drag, startPoint x: 120, startPoint y: 26, endPoint x: 307, endPoint y: 165, distance: 232.9
click at [307, 165] on table "DSP Product Title Product Artist Product Label Audio ? Details GOOGLE, LLC THER…" at bounding box center [318, 166] width 386 height 18
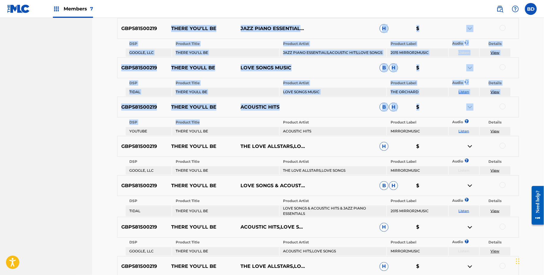
drag, startPoint x: 167, startPoint y: 29, endPoint x: 311, endPoint y: 177, distance: 206.6
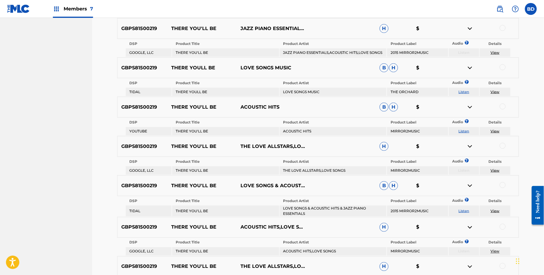
click at [307, 146] on div "GBPS81500219 THERE YOU'LL BE THE LOVE ALLSTARS,LOVE SONGS H $" at bounding box center [318, 146] width 402 height 21
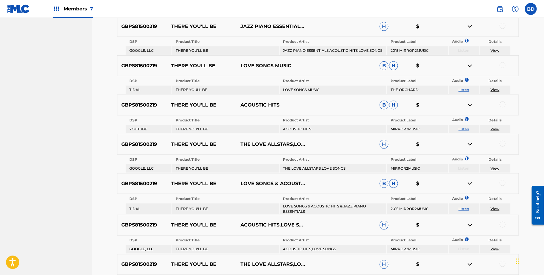
scroll to position [203, 0]
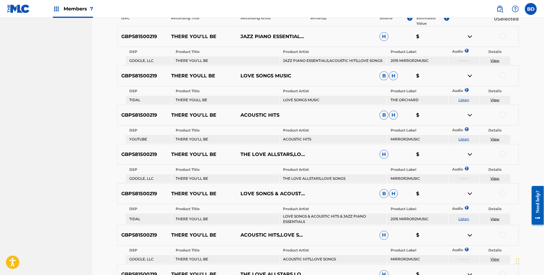
click at [494, 60] on link "View" at bounding box center [495, 60] width 9 height 4
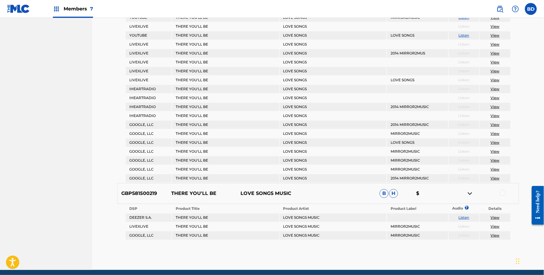
scroll to position [618, 0]
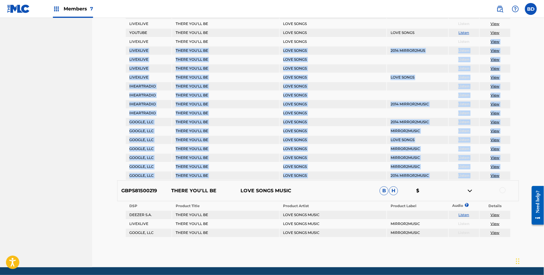
drag, startPoint x: 497, startPoint y: 137, endPoint x: 487, endPoint y: 40, distance: 97.0
click at [487, 40] on tbody "DSP Product Title Product Artist Product Label Audio ? Details DEEZER S.A. THER…" at bounding box center [318, 46] width 385 height 267
click at [487, 40] on td "View" at bounding box center [495, 41] width 31 height 8
drag, startPoint x: 487, startPoint y: 40, endPoint x: 511, endPoint y: 183, distance: 145.4
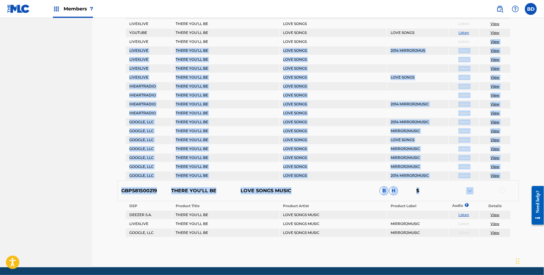
click at [508, 168] on td "View" at bounding box center [495, 166] width 31 height 8
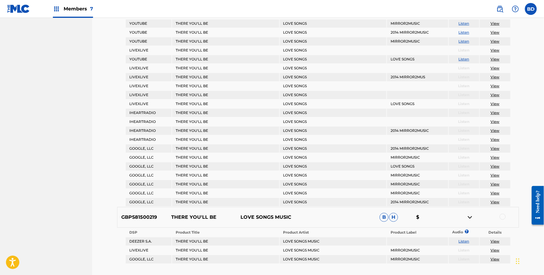
scroll to position [587, 0]
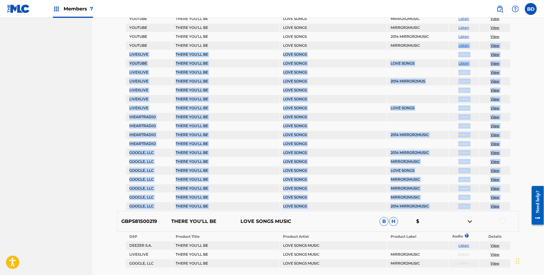
drag, startPoint x: 506, startPoint y: 204, endPoint x: 473, endPoint y: 38, distance: 168.4
click at [473, 40] on tbody "DSP Product Title Product Artist Product Label Audio ? Details DEEZER S.A. THER…" at bounding box center [318, 76] width 385 height 267
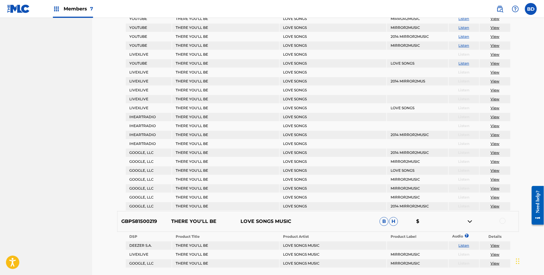
click at [478, 33] on td "Listen" at bounding box center [464, 36] width 31 height 8
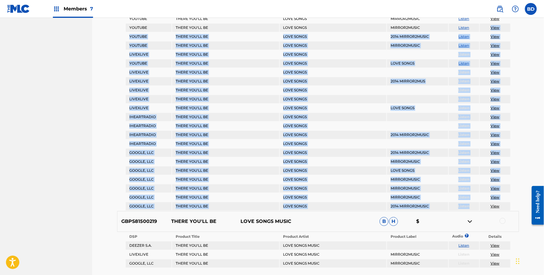
drag, startPoint x: 480, startPoint y: 28, endPoint x: 505, endPoint y: 201, distance: 174.2
click at [506, 201] on table "DSP Product Title Product Artist Product Label Audio ? Details DEEZER S.A. THER…" at bounding box center [318, 77] width 386 height 268
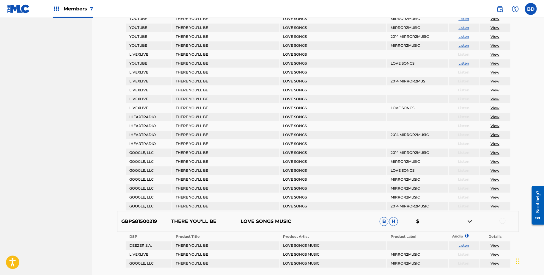
click at [504, 205] on td "View" at bounding box center [495, 206] width 31 height 8
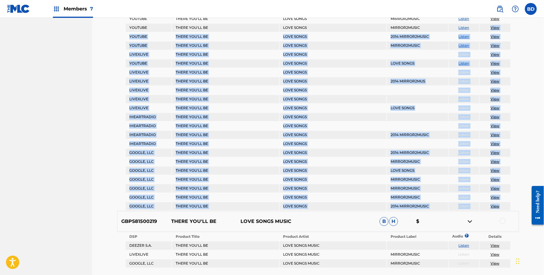
drag, startPoint x: 504, startPoint y: 205, endPoint x: 486, endPoint y: 27, distance: 178.6
click at [486, 28] on tbody "DSP Product Title Product Artist Product Label Audio ? Details DEEZER S.A. THER…" at bounding box center [318, 76] width 385 height 267
click at [486, 27] on td "View" at bounding box center [495, 28] width 31 height 8
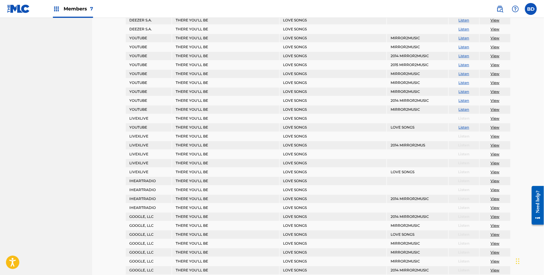
scroll to position [530, 0]
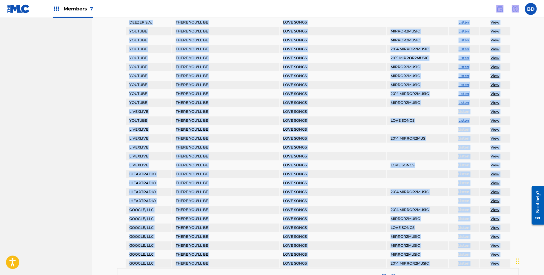
drag, startPoint x: 485, startPoint y: 18, endPoint x: 505, endPoint y: 260, distance: 243.6
click at [505, 260] on td "View" at bounding box center [495, 263] width 31 height 8
drag, startPoint x: 505, startPoint y: 260, endPoint x: 487, endPoint y: 22, distance: 238.7
click at [487, 22] on tbody "DSP Product Title Product Artist Product Label Audio ? Details DEEZER S.A. THER…" at bounding box center [318, 133] width 385 height 267
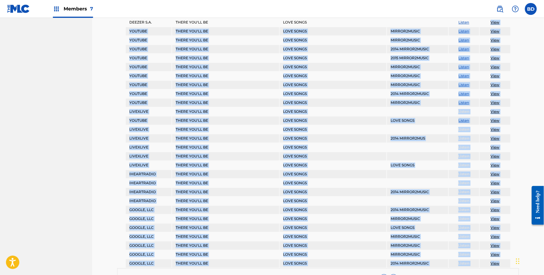
click at [486, 22] on td "View" at bounding box center [495, 22] width 31 height 8
drag, startPoint x: 486, startPoint y: 19, endPoint x: 509, endPoint y: 262, distance: 244.7
click at [509, 262] on tbody "DSP Product Title Product Artist Product Label Audio ? Details DEEZER S.A. THER…" at bounding box center [318, 133] width 385 height 267
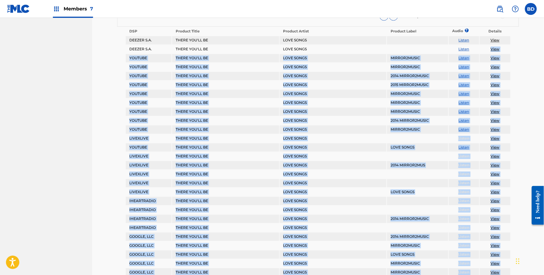
click at [262, 72] on td "THERE YOU'LL BE" at bounding box center [225, 76] width 107 height 8
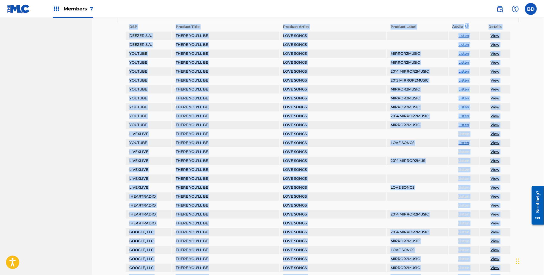
scroll to position [636, 0]
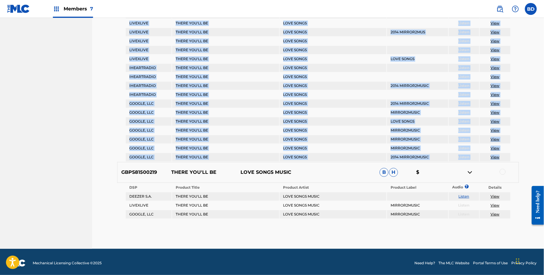
drag, startPoint x: 122, startPoint y: 32, endPoint x: 506, endPoint y: 158, distance: 403.9
click at [506, 158] on div "GBPS81500219 THERE YOU'LL BE LOVE SONGS B H $ DSP Product Title Product Artist …" at bounding box center [318, 17] width 402 height 289
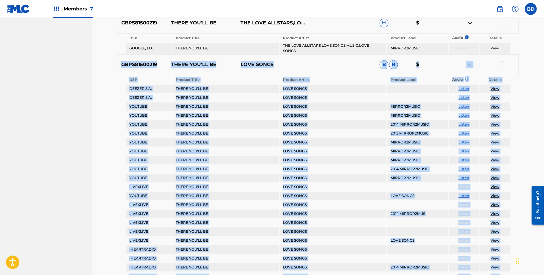
scroll to position [436, 0]
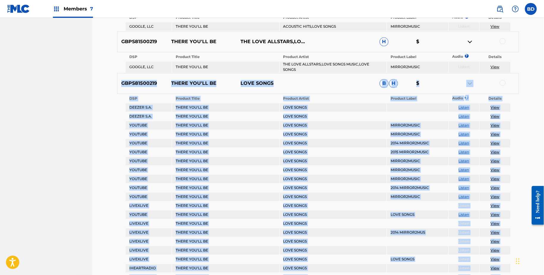
click at [392, 113] on td at bounding box center [417, 116] width 61 height 8
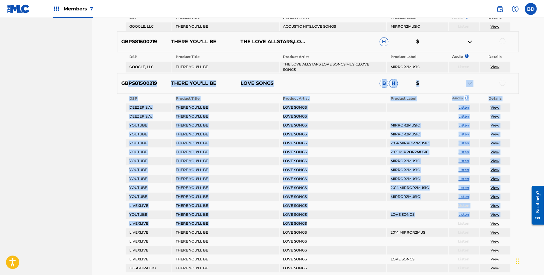
drag, startPoint x: 130, startPoint y: 82, endPoint x: 331, endPoint y: 229, distance: 249.1
click at [331, 230] on div "GBPS81500219 THERE YOU'LL BE LOVE SONGS B H $ DSP Product Title Product Artist …" at bounding box center [318, 217] width 402 height 289
click at [331, 229] on td "LOVE SONGS" at bounding box center [333, 232] width 107 height 8
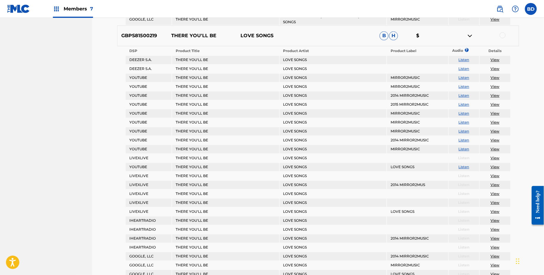
scroll to position [486, 0]
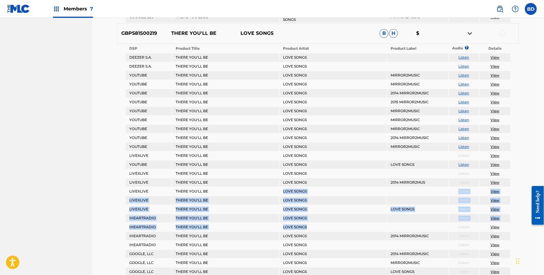
drag, startPoint x: 331, startPoint y: 229, endPoint x: 235, endPoint y: 182, distance: 107.0
click at [237, 182] on table "DSP Product Title Product Artist Product Label Audio ? Details DEEZER S.A. THER…" at bounding box center [318, 178] width 386 height 268
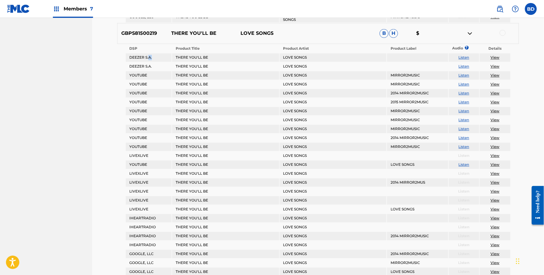
click at [149, 59] on td "DEEZER S.A." at bounding box center [149, 57] width 46 height 8
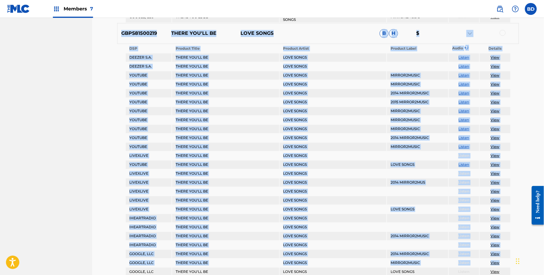
drag, startPoint x: 120, startPoint y: 35, endPoint x: 502, endPoint y: 267, distance: 447.5
click at [502, 267] on div "GBPS81500219 THERE YOU'LL BE LOVE SONGS B H $ DSP Product Title Product Artist …" at bounding box center [318, 167] width 402 height 289
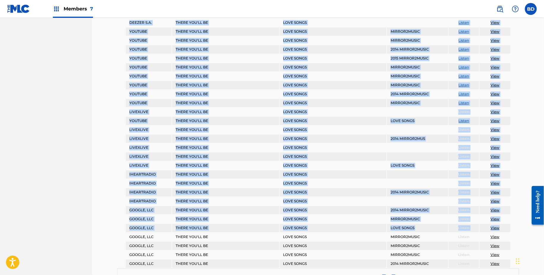
scroll to position [538, 0]
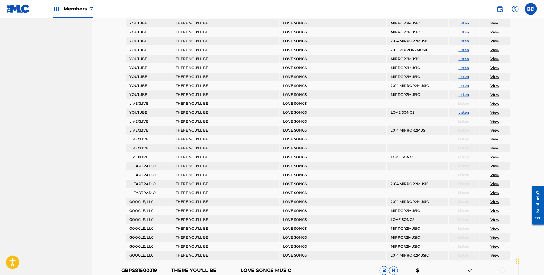
click at [509, 233] on td "View" at bounding box center [495, 237] width 31 height 8
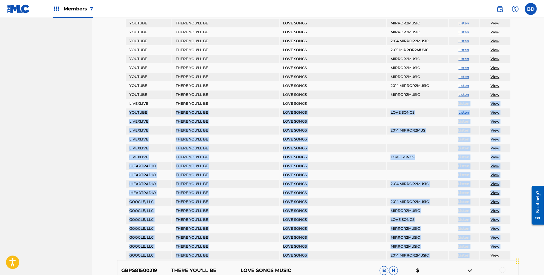
drag, startPoint x: 506, startPoint y: 250, endPoint x: 381, endPoint y: 28, distance: 254.9
click at [383, 29] on tbody "DSP Product Title Product Artist Product Label Audio ? Details DEEZER S.A. THER…" at bounding box center [318, 125] width 385 height 267
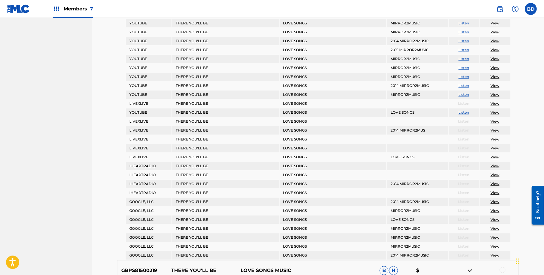
click at [326, 52] on td "LOVE SONGS" at bounding box center [333, 50] width 107 height 8
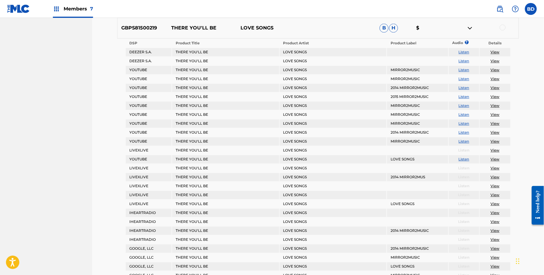
scroll to position [497, 0]
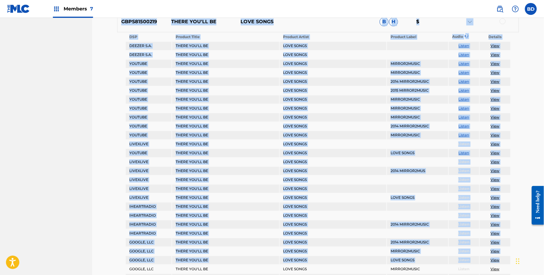
drag, startPoint x: 122, startPoint y: 22, endPoint x: 504, endPoint y: 260, distance: 450.0
click at [503, 258] on div "GBPS81500219 THERE YOU'LL BE LOVE SONGS B H $ DSP Product Title Product Artist …" at bounding box center [318, 155] width 402 height 289
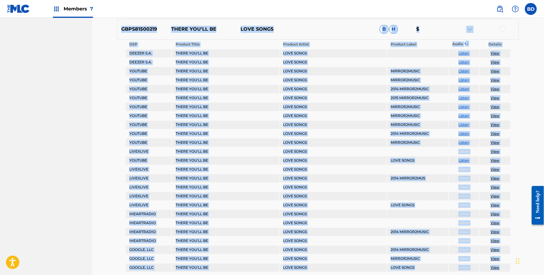
scroll to position [492, 0]
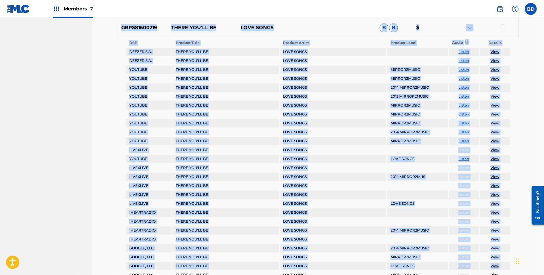
click at [500, 218] on td "View" at bounding box center [495, 221] width 31 height 8
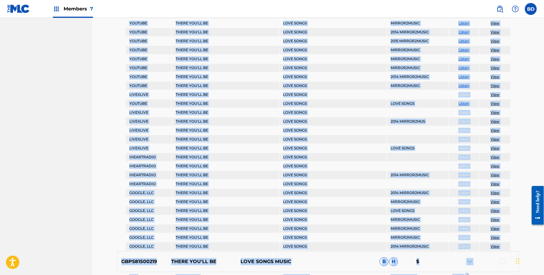
scroll to position [581, 0]
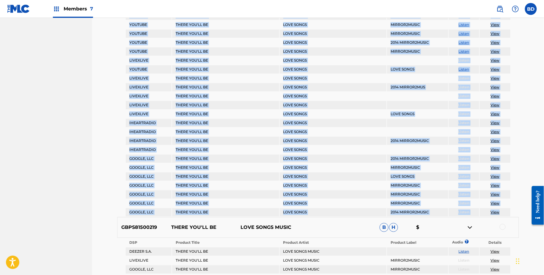
drag, startPoint x: 132, startPoint y: 29, endPoint x: 503, endPoint y: 212, distance: 413.4
click at [503, 211] on div "GBPS81500219 THERE YOU'LL BE LOVE SONGS B H $ DSP Product Title Product Artist …" at bounding box center [318, 72] width 402 height 289
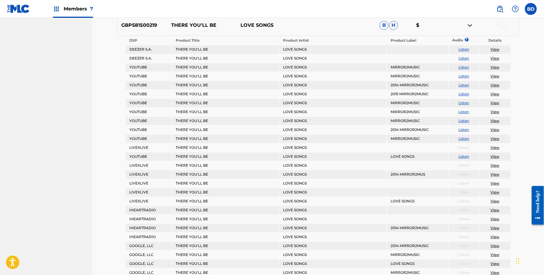
click at [501, 86] on td "View" at bounding box center [495, 85] width 31 height 8
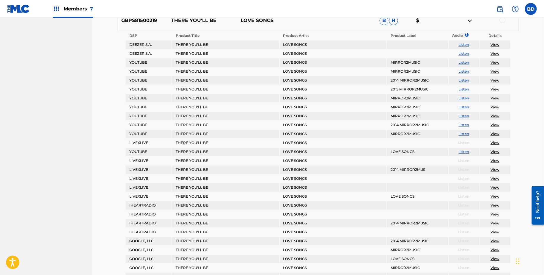
scroll to position [496, 0]
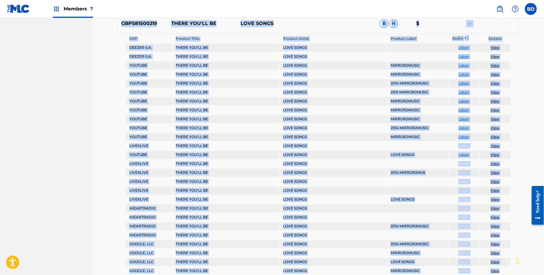
drag, startPoint x: 120, startPoint y: 22, endPoint x: 506, endPoint y: 269, distance: 458.9
click at [506, 268] on div "GBPS81500219 THERE YOU'LL BE LOVE SONGS B H $ DSP Product Title Product Artist …" at bounding box center [318, 157] width 402 height 289
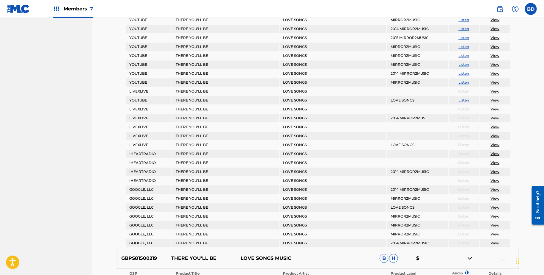
click at [502, 239] on td "View" at bounding box center [495, 243] width 31 height 8
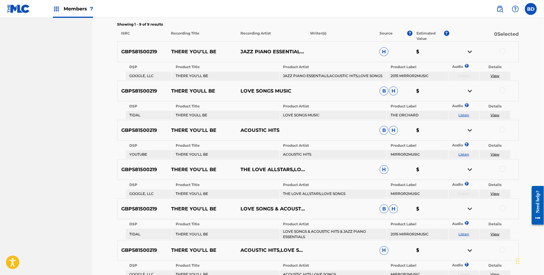
scroll to position [313, 0]
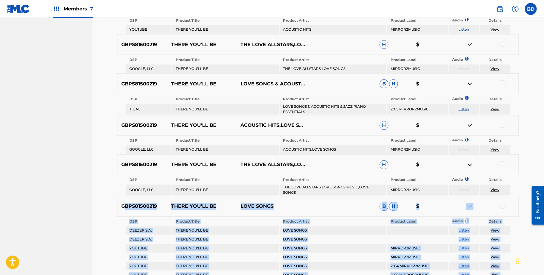
drag, startPoint x: 507, startPoint y: 259, endPoint x: 125, endPoint y: 204, distance: 386.5
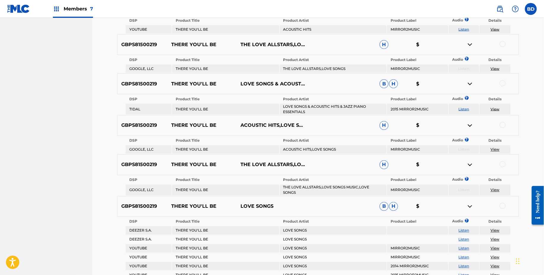
click at [124, 204] on p "GBPS81500219" at bounding box center [143, 206] width 50 height 7
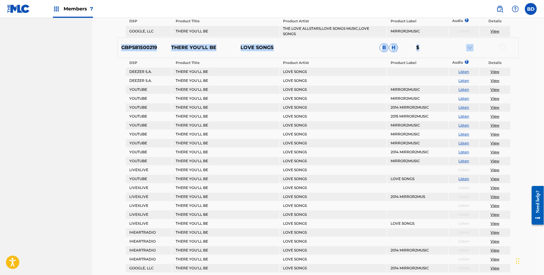
scroll to position [636, 0]
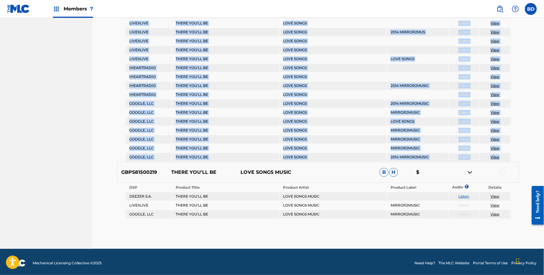
drag, startPoint x: 123, startPoint y: 204, endPoint x: 506, endPoint y: 154, distance: 386.8
click at [508, 154] on div "GBPS81500219 THERE YOU'LL BE LOVE SONGS B H $ DSP Product Title Product Artist …" at bounding box center [318, 17] width 402 height 289
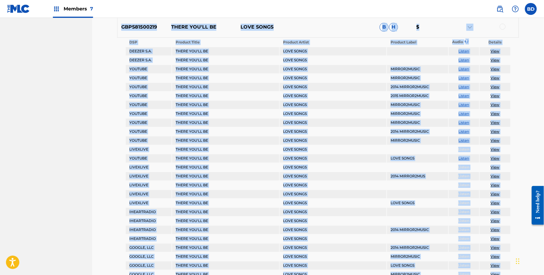
scroll to position [490, 0]
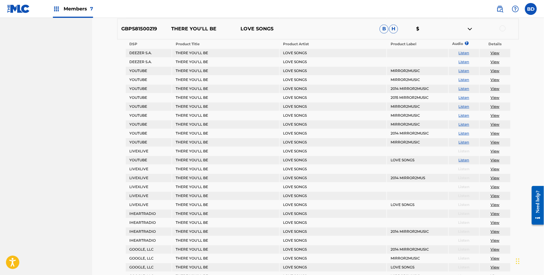
click at [507, 148] on td "View" at bounding box center [495, 151] width 31 height 8
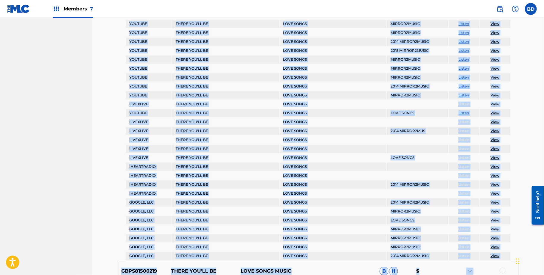
scroll to position [636, 0]
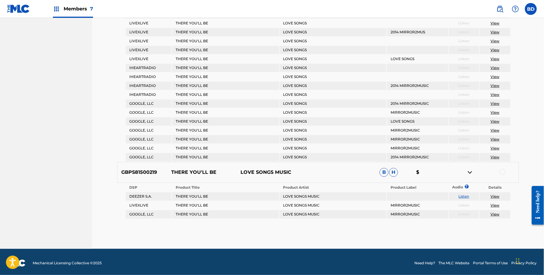
drag, startPoint x: 118, startPoint y: 27, endPoint x: 512, endPoint y: 155, distance: 414.2
click at [512, 155] on div "GBPS81500219 THERE YOU'LL BE LOVE SONGS B H $ DSP Product Title Product Artist …" at bounding box center [318, 17] width 402 height 289
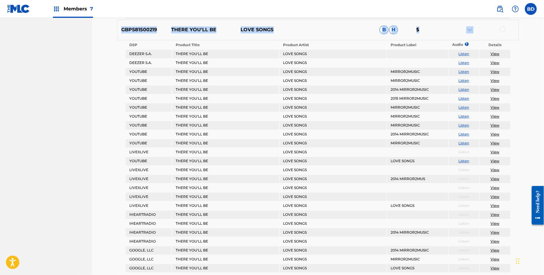
scroll to position [488, 0]
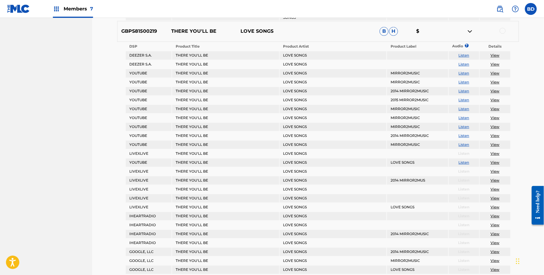
click at [154, 29] on p "GBPS81500219" at bounding box center [143, 31] width 50 height 7
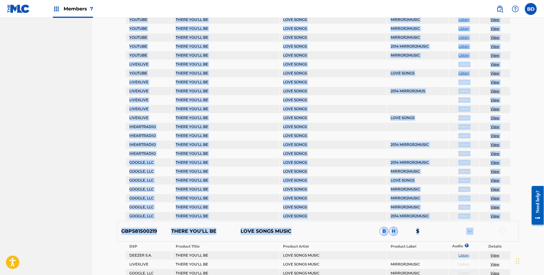
scroll to position [636, 0]
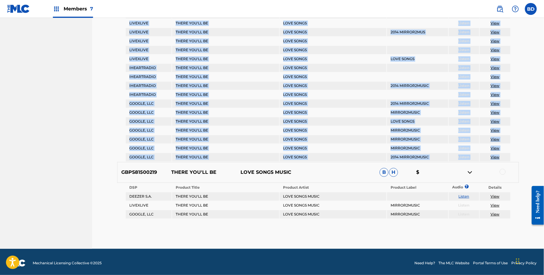
drag, startPoint x: 122, startPoint y: 30, endPoint x: 509, endPoint y: 156, distance: 407.4
click at [509, 155] on div "GBPS81500219 THERE YOU'LL BE LOVE SONGS B H $ DSP Product Title Product Artist …" at bounding box center [318, 17] width 402 height 289
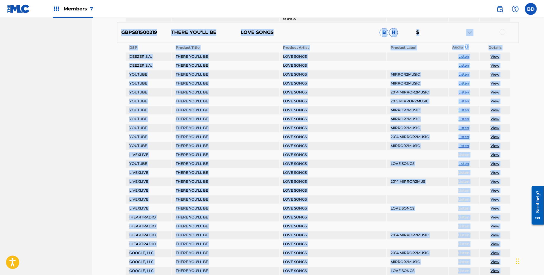
scroll to position [489, 0]
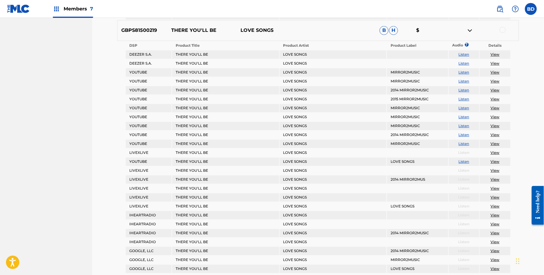
click at [367, 43] on th "Product Artist" at bounding box center [333, 45] width 107 height 8
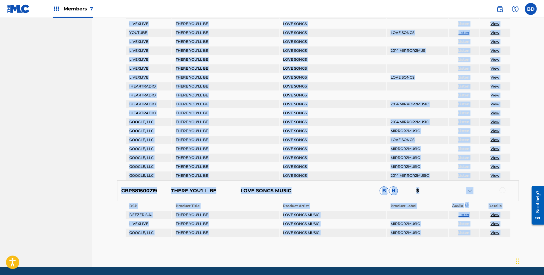
scroll to position [636, 0]
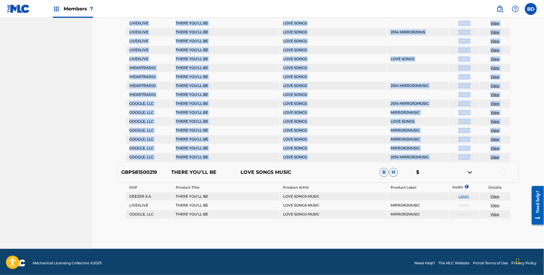
drag, startPoint x: 123, startPoint y: 29, endPoint x: 503, endPoint y: 156, distance: 400.1
click at [503, 156] on div "GBPS81500219 THERE YOU'LL BE LOVE SONGS B H $ DSP Product Title Product Artist …" at bounding box center [318, 17] width 402 height 289
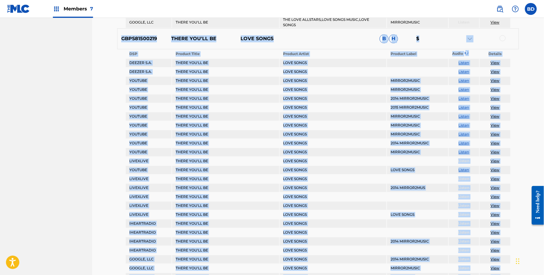
scroll to position [486, 0]
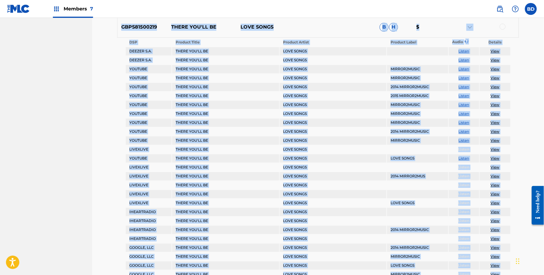
click at [372, 56] on td "LOVE SONGS" at bounding box center [333, 60] width 107 height 8
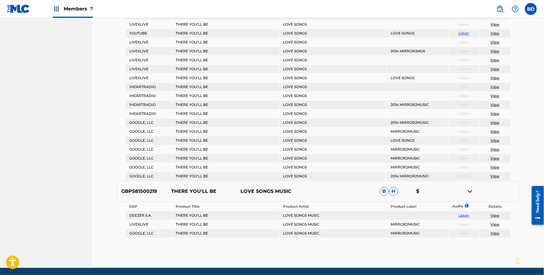
scroll to position [617, 0]
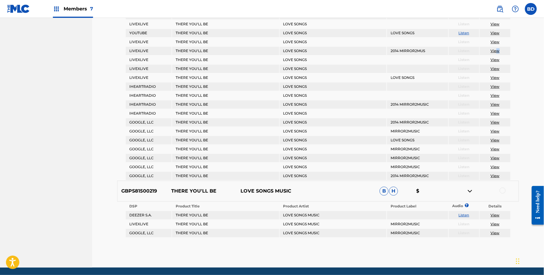
drag, startPoint x: 501, startPoint y: 50, endPoint x: 483, endPoint y: 50, distance: 18.1
click at [485, 50] on td "View" at bounding box center [495, 51] width 31 height 8
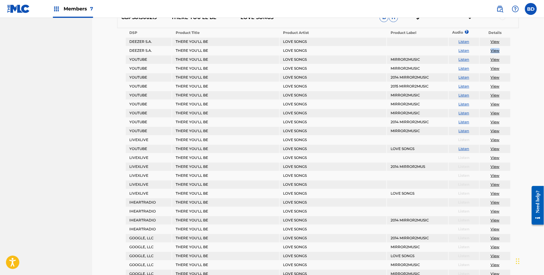
scroll to position [491, 0]
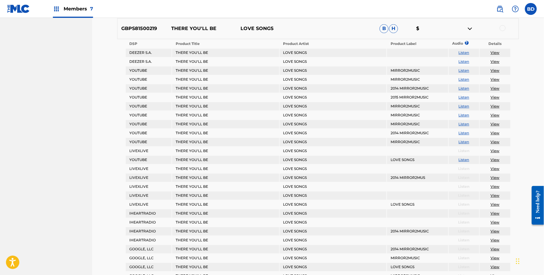
click at [502, 27] on div at bounding box center [503, 28] width 6 height 6
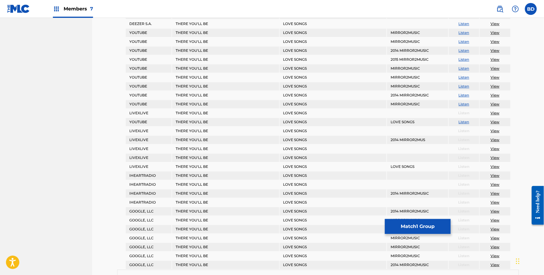
scroll to position [534, 0]
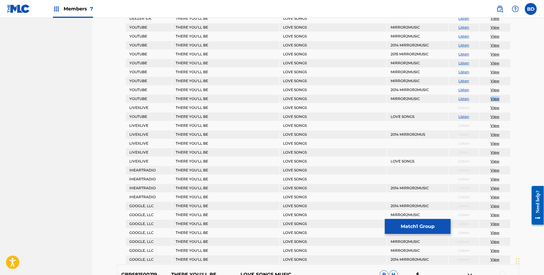
drag, startPoint x: 492, startPoint y: 97, endPoint x: 486, endPoint y: 97, distance: 6.0
click at [488, 97] on td "View" at bounding box center [495, 99] width 31 height 8
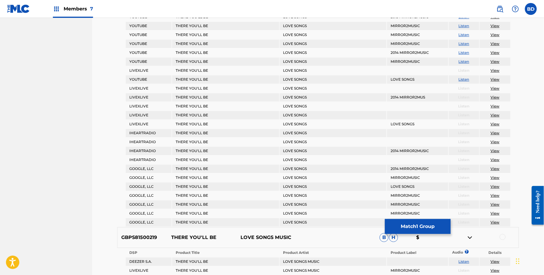
click at [506, 202] on td "View" at bounding box center [495, 204] width 31 height 8
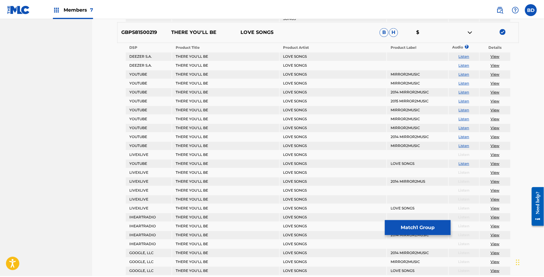
scroll to position [489, 0]
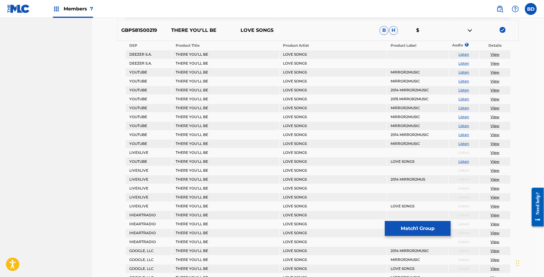
click at [469, 29] on img at bounding box center [470, 30] width 7 height 7
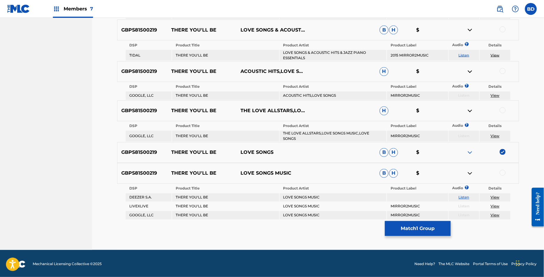
scroll to position [366, 0]
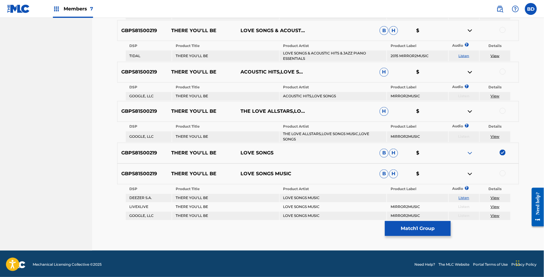
click at [503, 173] on div at bounding box center [503, 173] width 6 height 6
click at [470, 170] on img at bounding box center [470, 173] width 7 height 7
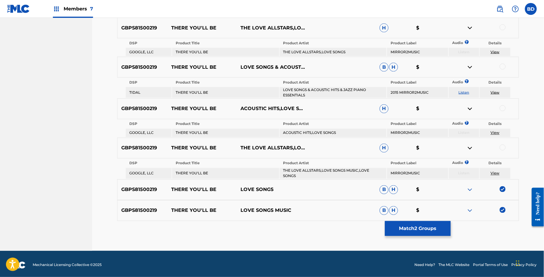
scroll to position [331, 0]
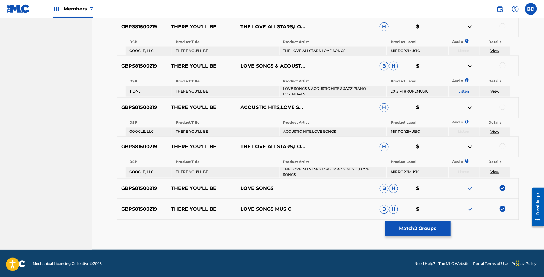
click at [305, 89] on td "LOVE SONGS & ACOUSTIC HITS & JAZZ PIANO ESSENTIALS" at bounding box center [333, 91] width 107 height 11
click at [502, 64] on div at bounding box center [503, 65] width 6 height 6
click at [493, 91] on link "View" at bounding box center [495, 91] width 9 height 4
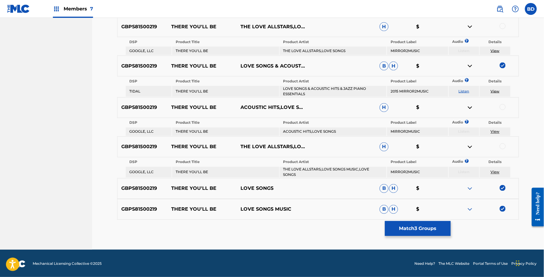
click at [494, 90] on link "View" at bounding box center [495, 91] width 9 height 4
click at [469, 62] on img at bounding box center [470, 65] width 7 height 7
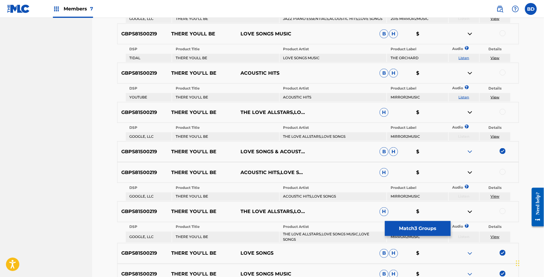
scroll to position [245, 0]
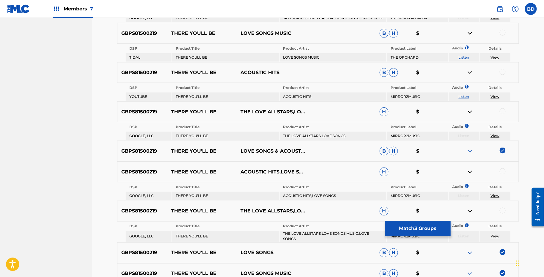
click at [303, 54] on td "LOVE SONGS MUSIC" at bounding box center [333, 57] width 107 height 8
click at [499, 32] on div at bounding box center [485, 33] width 70 height 7
click at [502, 32] on div at bounding box center [503, 33] width 6 height 6
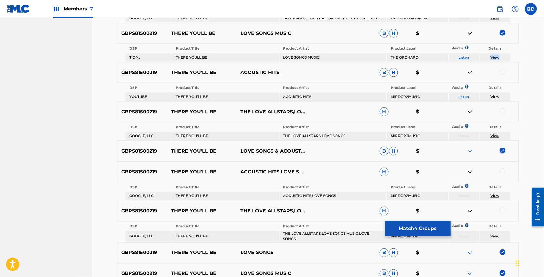
click at [470, 32] on img at bounding box center [470, 33] width 7 height 7
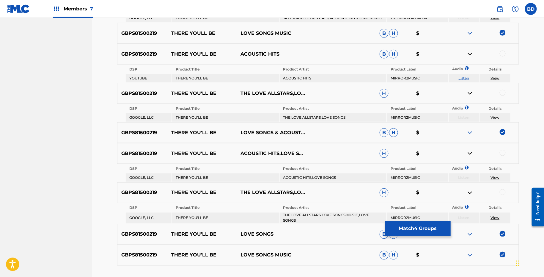
click at [503, 53] on div at bounding box center [503, 54] width 6 height 6
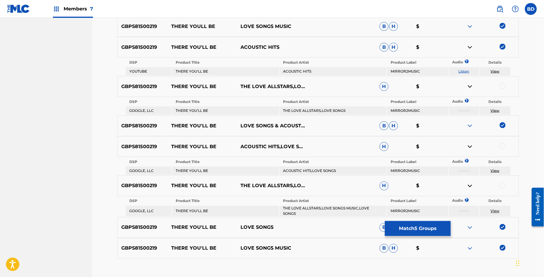
scroll to position [265, 0]
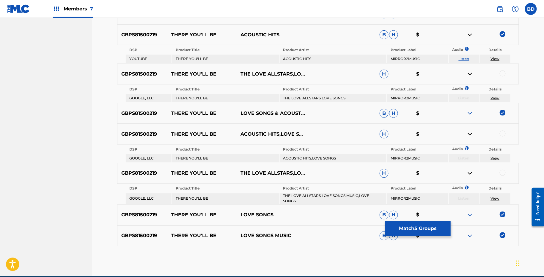
click at [469, 31] on img at bounding box center [470, 34] width 7 height 7
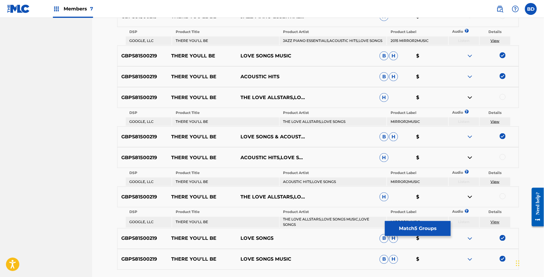
scroll to position [210, 0]
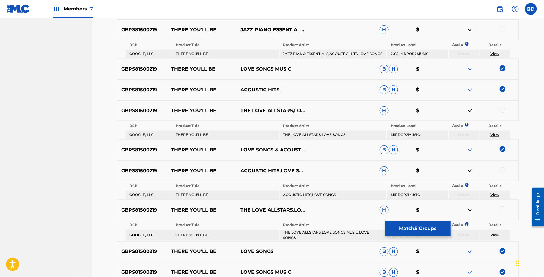
click at [321, 55] on td "JAZZ PIANO ESSENTIALS,ACOUSTIC HITS,LOVE SONGS" at bounding box center [333, 54] width 107 height 8
click at [302, 135] on td "THE LOVE ALLSTARS,LOVE SONGS" at bounding box center [333, 135] width 107 height 8
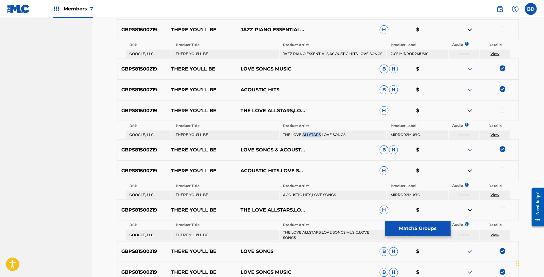
click at [302, 135] on td "THE LOVE ALLSTARS,LOVE SONGS" at bounding box center [333, 135] width 107 height 8
click at [304, 194] on td "ACOUSTIC HITS,LOVE SONGS" at bounding box center [333, 195] width 107 height 8
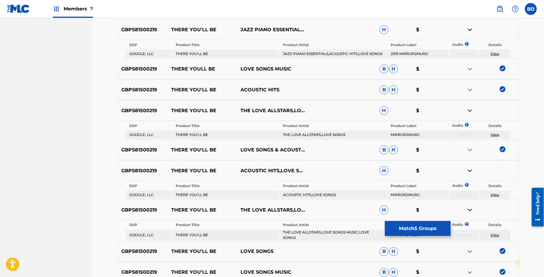
click at [287, 233] on td "THE LOVE ALLSTARS,LOVE SONGS MUSIC,LOVE SONGS" at bounding box center [333, 235] width 107 height 11
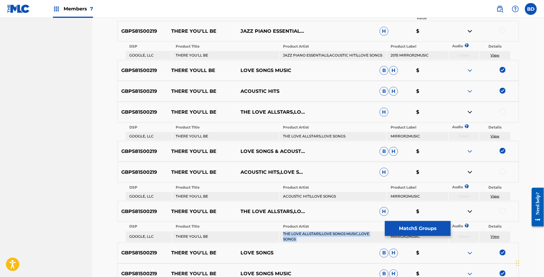
scroll to position [201, 0]
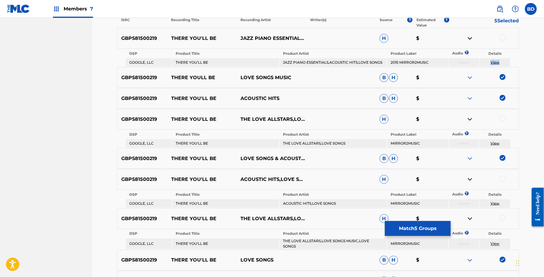
click at [504, 36] on div at bounding box center [503, 38] width 6 height 6
click at [469, 37] on img at bounding box center [470, 38] width 7 height 7
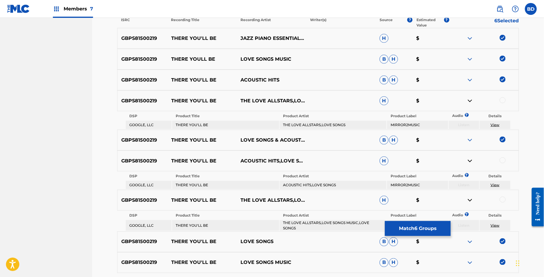
click at [503, 99] on div at bounding box center [503, 100] width 6 height 6
click at [467, 100] on img at bounding box center [470, 100] width 7 height 7
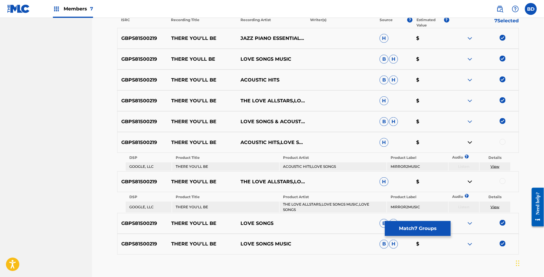
click at [501, 164] on td "View" at bounding box center [495, 166] width 31 height 8
click at [504, 141] on div at bounding box center [503, 142] width 6 height 6
click at [469, 140] on img at bounding box center [470, 142] width 7 height 7
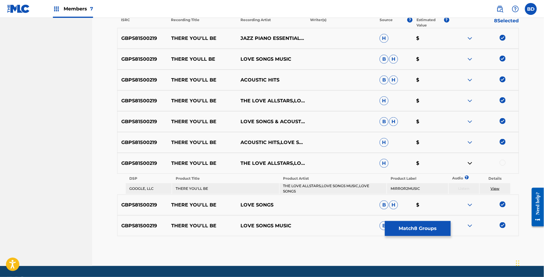
click at [503, 162] on div at bounding box center [503, 163] width 6 height 6
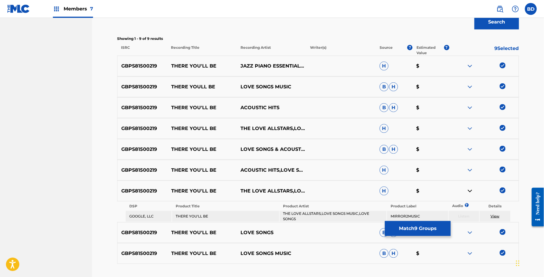
scroll to position [218, 0]
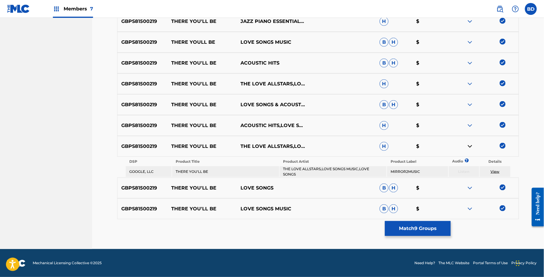
click at [393, 222] on button "Match 9 Groups" at bounding box center [418, 228] width 66 height 15
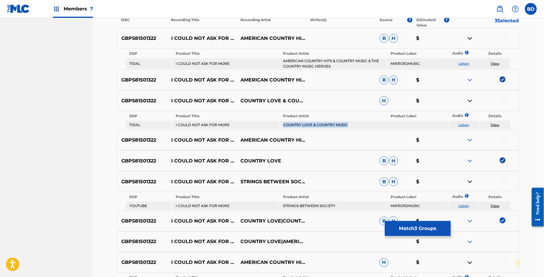
click at [300, 207] on td "STRINGS BETWEEN SOCIETY" at bounding box center [333, 206] width 107 height 8
copy td "STRINGS BETWEEN SOCIETY"
click at [504, 36] on div at bounding box center [503, 38] width 6 height 6
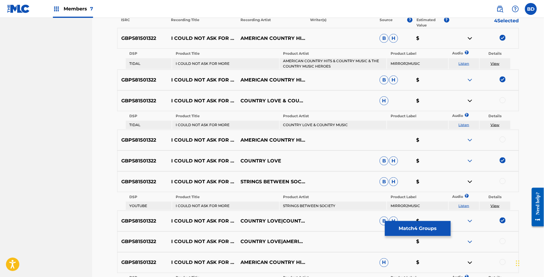
click at [469, 36] on img at bounding box center [470, 38] width 7 height 7
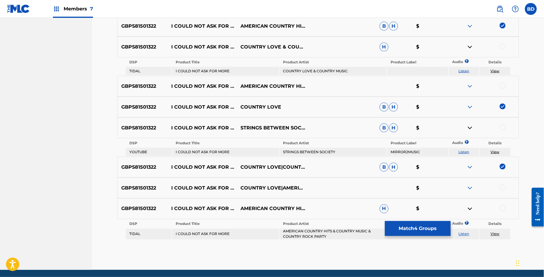
scroll to position [255, 0]
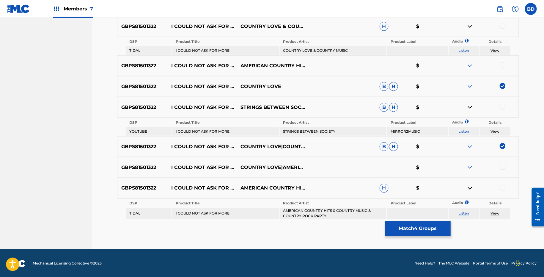
click at [504, 110] on div "GBPS81501322 I COULD NOT ASK FOR MORE STRINGS BETWEEN SOCIETY B H $" at bounding box center [318, 107] width 402 height 21
click at [503, 107] on div at bounding box center [503, 107] width 6 height 6
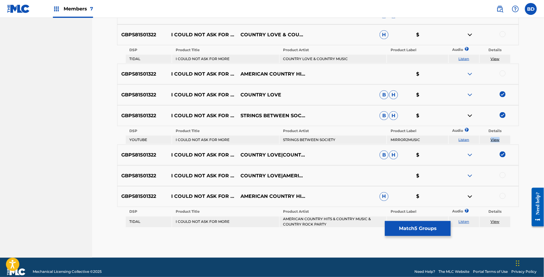
scroll to position [250, 0]
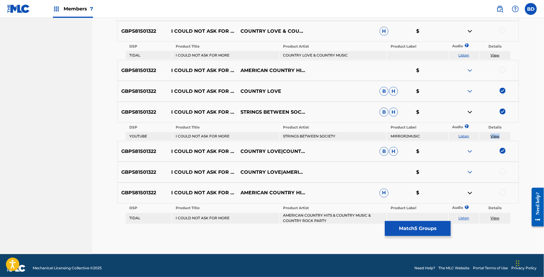
click at [468, 117] on div "GBPS81501322 I COULD NOT ASK FOR MORE STRINGS BETWEEN SOCIETY B H $" at bounding box center [318, 112] width 402 height 21
click at [468, 114] on img at bounding box center [470, 112] width 7 height 7
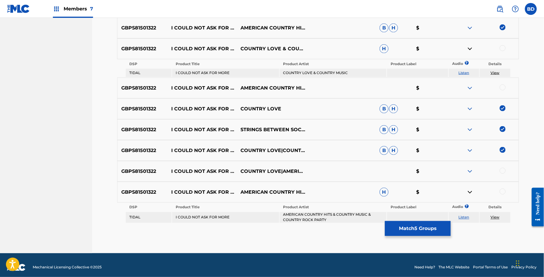
scroll to position [237, 0]
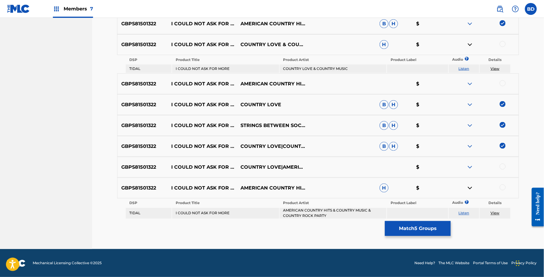
click at [303, 71] on td "COUNTRY LOVE & COUNTRY MUSIC" at bounding box center [333, 69] width 107 height 8
copy td "COUNTRY LOVE & COUNTRY MUSIC"
click at [327, 216] on td "AMERICAN COUNTRY HITS & COUNTRY MUSIC & COUNTRY ROCK PARTY" at bounding box center [333, 213] width 107 height 11
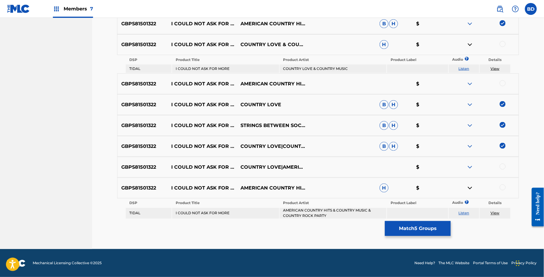
click at [327, 216] on td "AMERICAN COUNTRY HITS & COUNTRY MUSIC & COUNTRY ROCK PARTY" at bounding box center [333, 213] width 107 height 11
click at [503, 45] on div at bounding box center [503, 44] width 6 height 6
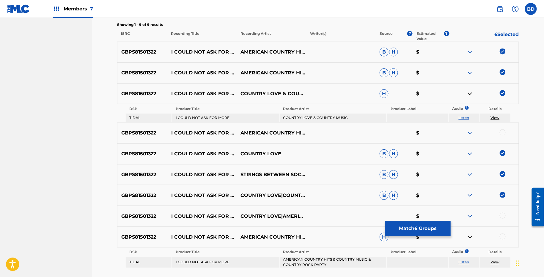
click at [469, 93] on img at bounding box center [470, 93] width 7 height 7
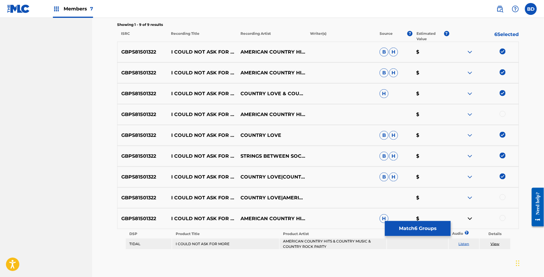
scroll to position [218, 0]
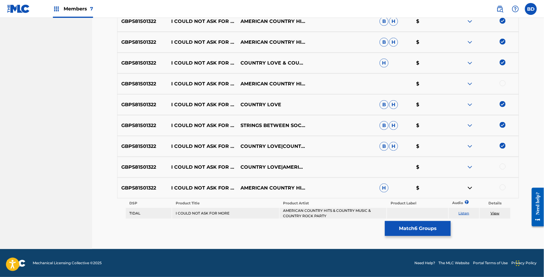
click at [503, 187] on div at bounding box center [503, 187] width 6 height 6
click at [394, 233] on button "Match 7 Groups" at bounding box center [418, 228] width 66 height 15
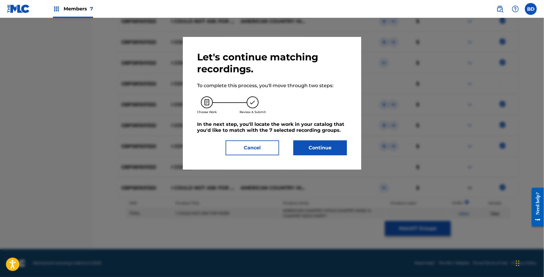
click at [308, 154] on button "Continue" at bounding box center [321, 147] width 54 height 15
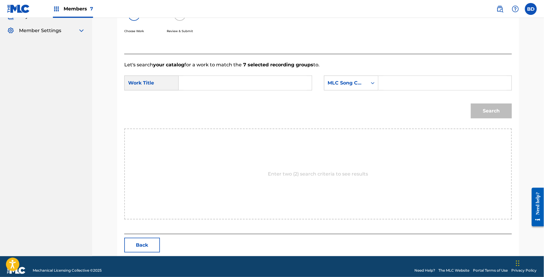
click at [308, 145] on div "Enter two (2) search criteria to see results" at bounding box center [318, 174] width 388 height 91
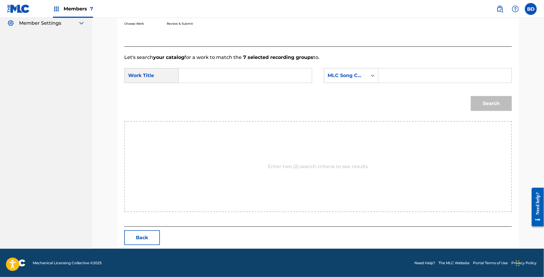
click at [425, 62] on form "SearchWithCriteriaad1948d4-e5c3-4074-a8a6-d9a73f09ee80 Work Title SearchWithCri…" at bounding box center [318, 91] width 388 height 60
click at [409, 71] on input "Search Form" at bounding box center [445, 75] width 123 height 14
paste input "I17659"
type input "I17659"
drag, startPoint x: 310, startPoint y: 72, endPoint x: 307, endPoint y: 72, distance: 3.3
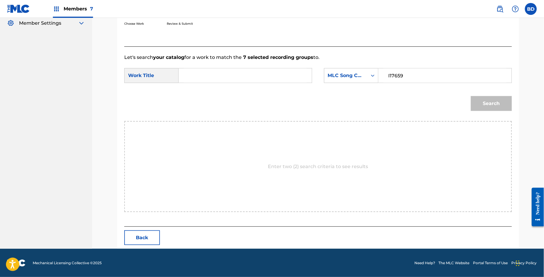
click at [307, 72] on div "Search Form" at bounding box center [246, 75] width 134 height 15
click at [320, 82] on div "SearchWithCriteriaad1948d4-e5c3-4074-a8a6-d9a73f09ee80 Work Title SearchWithCri…" at bounding box center [318, 77] width 388 height 18
click at [299, 80] on input "Search Form" at bounding box center [245, 75] width 123 height 14
type input "i"
click at [494, 107] on button "Search" at bounding box center [491, 103] width 41 height 15
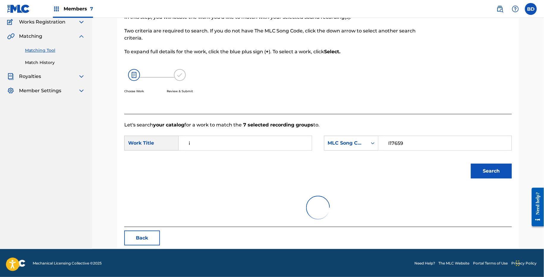
scroll to position [94, 0]
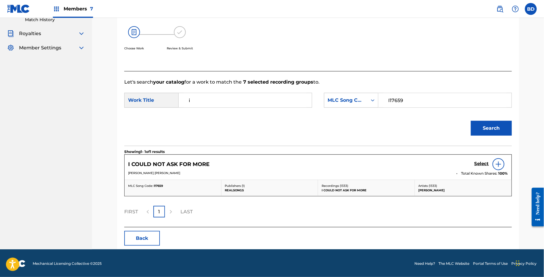
click at [484, 163] on h5 "Select" at bounding box center [482, 164] width 15 height 6
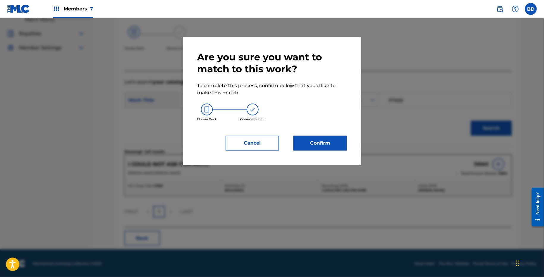
click at [298, 145] on button "Confirm" at bounding box center [321, 143] width 54 height 15
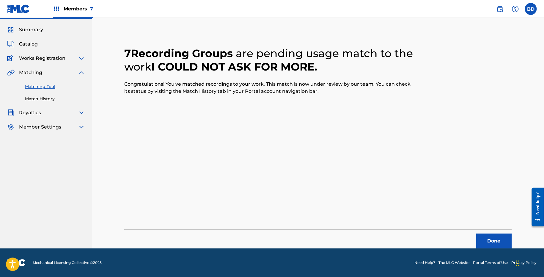
scroll to position [15, 0]
click at [47, 95] on div "Matching Tool Match History" at bounding box center [46, 89] width 78 height 26
click at [47, 96] on link "Match History" at bounding box center [55, 99] width 60 height 6
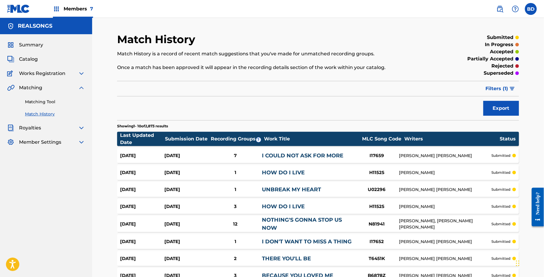
click at [227, 157] on div "7" at bounding box center [235, 155] width 53 height 7
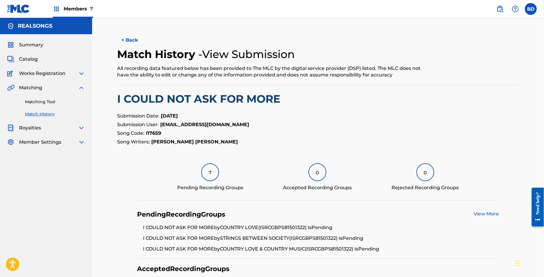
click at [40, 104] on link "Matching Tool" at bounding box center [55, 102] width 60 height 6
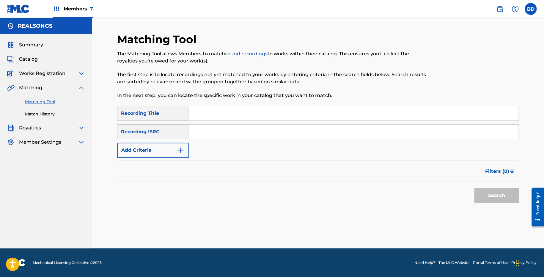
click at [248, 133] on input "Search Form" at bounding box center [354, 132] width 330 height 14
paste input "GBPS81513846"
type input "GBPS81513846"
click at [475, 188] on button "Search" at bounding box center [497, 195] width 45 height 15
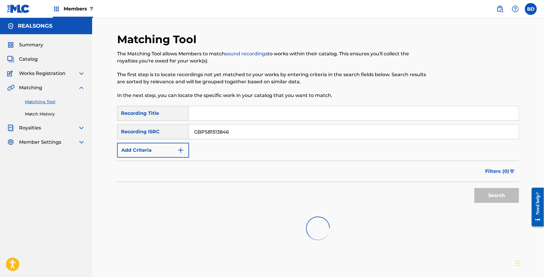
scroll to position [135, 0]
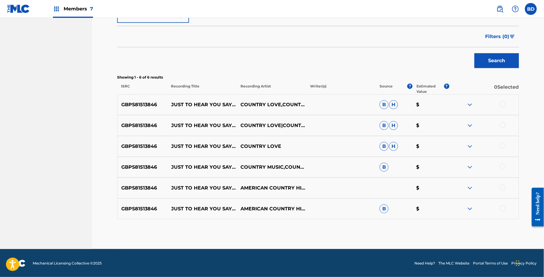
click at [469, 207] on img at bounding box center [470, 208] width 7 height 7
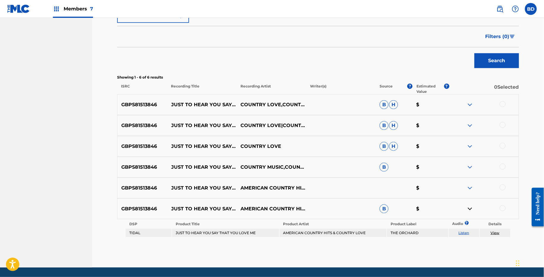
click at [470, 170] on img at bounding box center [470, 167] width 7 height 7
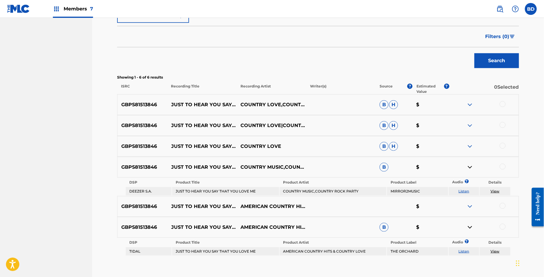
click at [469, 147] on img at bounding box center [470, 146] width 7 height 7
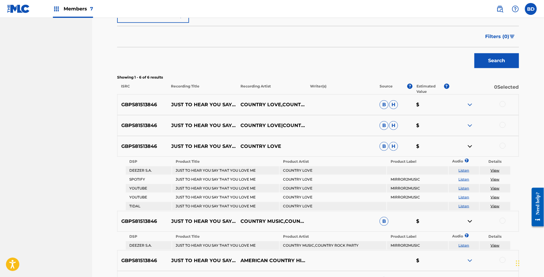
click at [471, 126] on img at bounding box center [470, 125] width 7 height 7
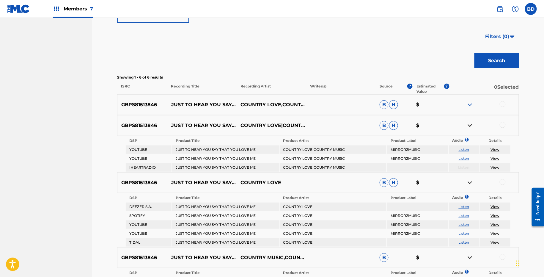
click at [471, 107] on img at bounding box center [470, 104] width 7 height 7
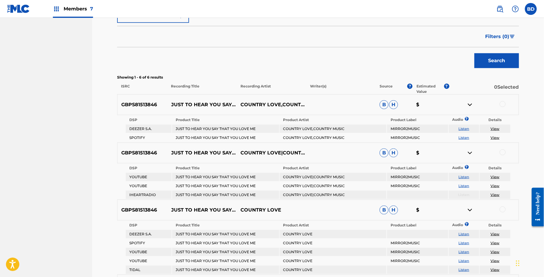
click at [201, 101] on p "JUST TO HEAR YOU SAY THAT YOU LOVE ME" at bounding box center [203, 104] width 70 height 7
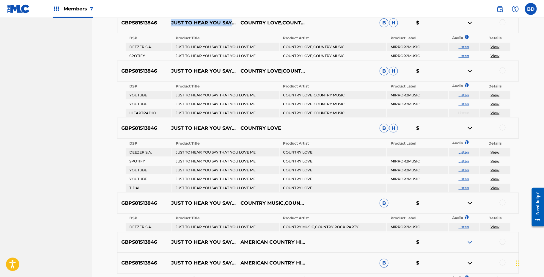
scroll to position [225, 0]
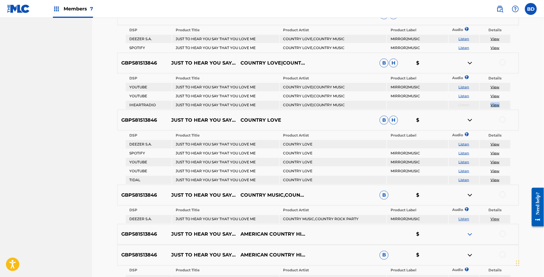
click at [503, 61] on div at bounding box center [503, 63] width 6 height 6
click at [469, 63] on img at bounding box center [470, 63] width 7 height 7
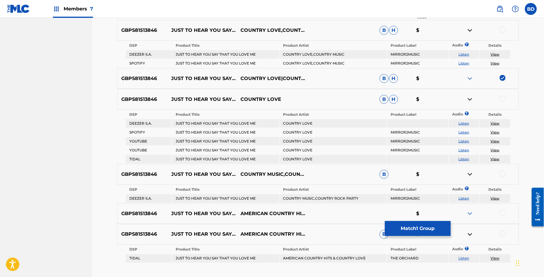
scroll to position [210, 0]
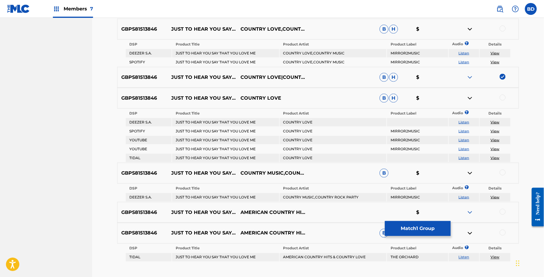
click at [502, 98] on div at bounding box center [503, 98] width 6 height 6
click at [471, 96] on img at bounding box center [470, 98] width 7 height 7
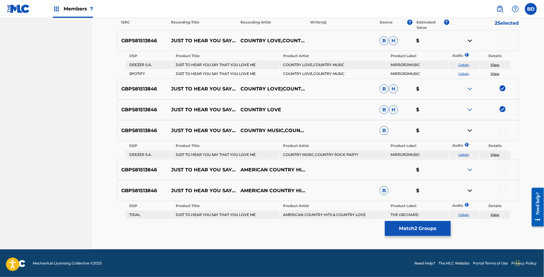
click at [299, 68] on td "COUNTRY LOVE,COUNTRY MUSIC" at bounding box center [333, 65] width 107 height 8
click at [503, 39] on div at bounding box center [503, 40] width 6 height 6
click at [467, 41] on img at bounding box center [470, 40] width 7 height 7
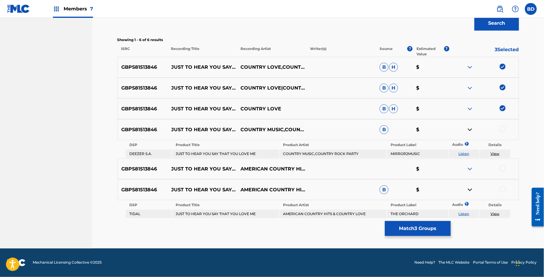
scroll to position [171, 0]
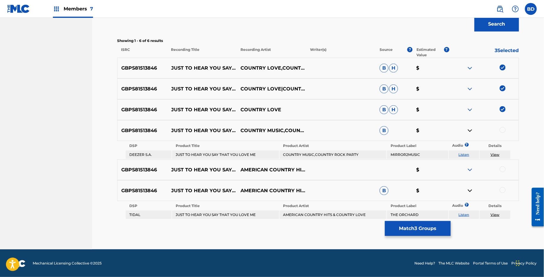
click at [323, 153] on td "COUNTRY MUSIC,COUNTRY ROCK PARTY" at bounding box center [333, 155] width 107 height 8
click at [323, 213] on td "AMERICAN COUNTRY HITS & COUNTRY LOVE" at bounding box center [333, 215] width 107 height 8
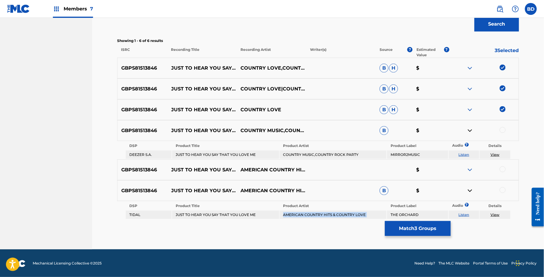
click at [323, 213] on td "AMERICAN COUNTRY HITS & COUNTRY LOVE" at bounding box center [333, 215] width 107 height 8
click at [505, 130] on div at bounding box center [503, 130] width 6 height 6
click at [470, 129] on img at bounding box center [470, 130] width 7 height 7
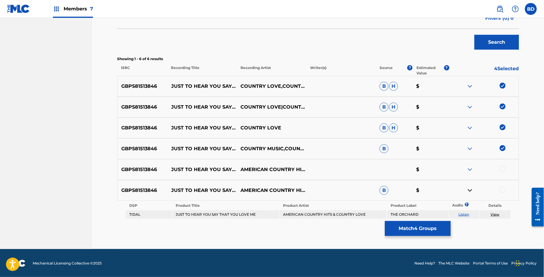
click at [503, 188] on div at bounding box center [503, 190] width 6 height 6
click at [414, 227] on button "Match 5 Groups" at bounding box center [418, 228] width 66 height 15
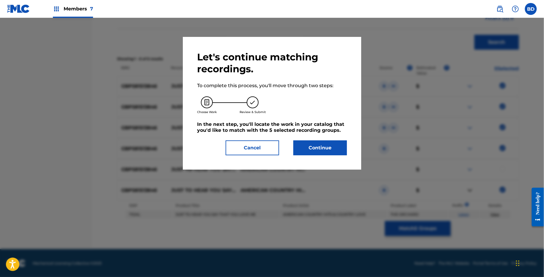
click at [318, 128] on h5 "In the next step, you'll locate the work in your catalog that you'd like to mat…" at bounding box center [272, 127] width 150 height 12
click at [318, 145] on button "Continue" at bounding box center [321, 147] width 54 height 15
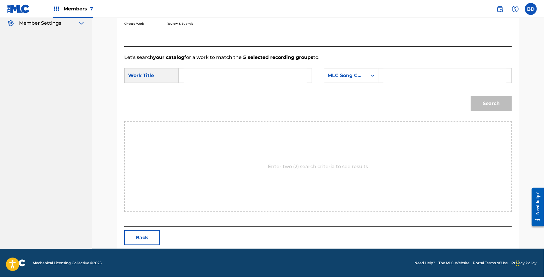
click at [399, 75] on input "Search Form" at bounding box center [445, 75] width 123 height 14
paste input "J04057"
type input "J04057"
click at [284, 78] on input "Search Form" at bounding box center [245, 75] width 123 height 14
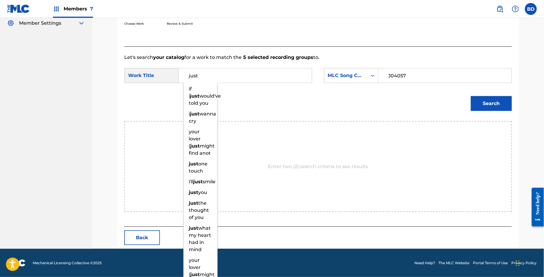
type input "just"
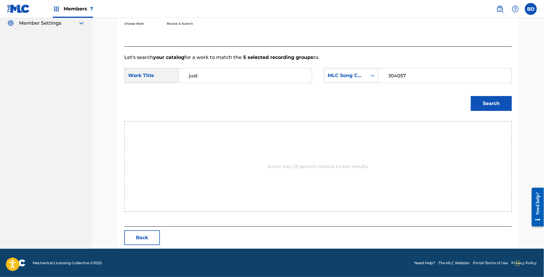
click at [488, 104] on button "Search" at bounding box center [491, 103] width 41 height 15
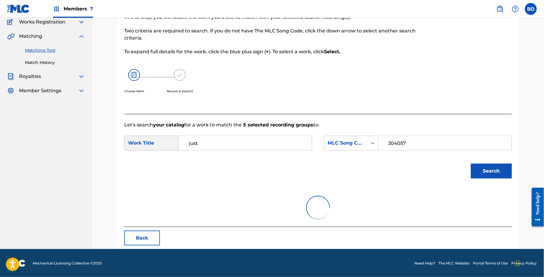
scroll to position [94, 0]
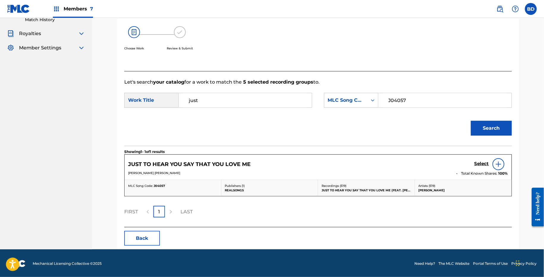
click at [483, 161] on h5 "Select" at bounding box center [482, 164] width 15 height 6
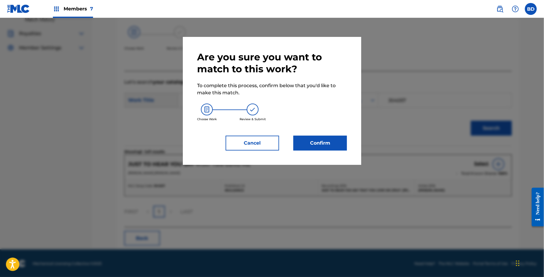
click at [314, 143] on button "Confirm" at bounding box center [321, 143] width 54 height 15
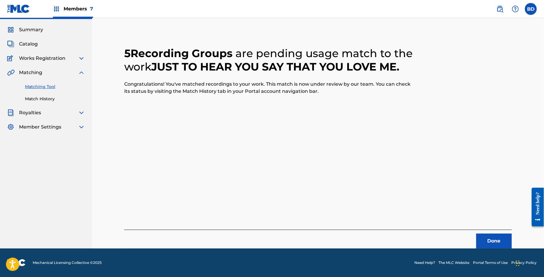
scroll to position [15, 0]
click at [36, 95] on div "Matching Tool Match History" at bounding box center [46, 89] width 78 height 26
click at [36, 98] on link "Match History" at bounding box center [55, 99] width 60 height 6
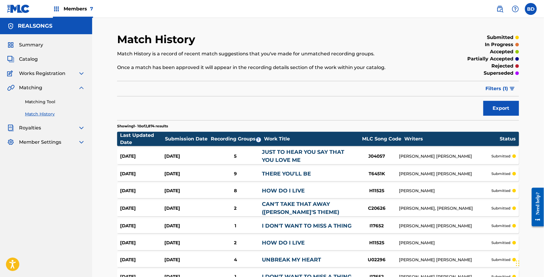
click at [242, 152] on div "Aug 22, 2025 Aug 22, 2025 5 JUST TO HEAR YOU SAY THAT YOU LOVE ME J04057 DIANE …" at bounding box center [318, 156] width 402 height 16
